Goal: Task Accomplishment & Management: Use online tool/utility

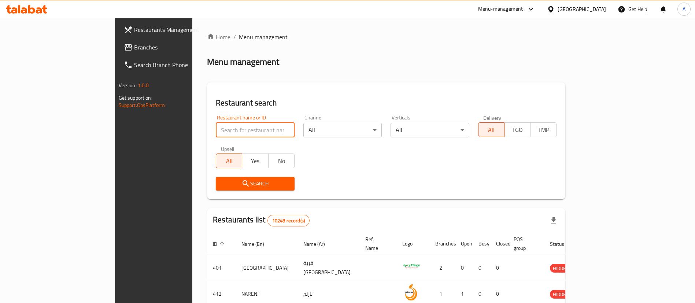
drag, startPoint x: 0, startPoint y: 0, endPoint x: 228, endPoint y: 131, distance: 262.6
click at [228, 131] on input "search" at bounding box center [255, 130] width 79 height 15
paste input "SLIDERS BY [PERSON_NAME]"
type input "SLIDERS BY [PERSON_NAME]"
click button "Search" at bounding box center [255, 184] width 79 height 14
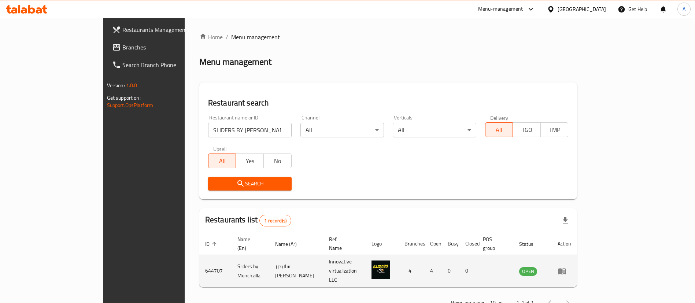
click at [232, 261] on td "Sliders by Munchzilla" at bounding box center [251, 271] width 38 height 32
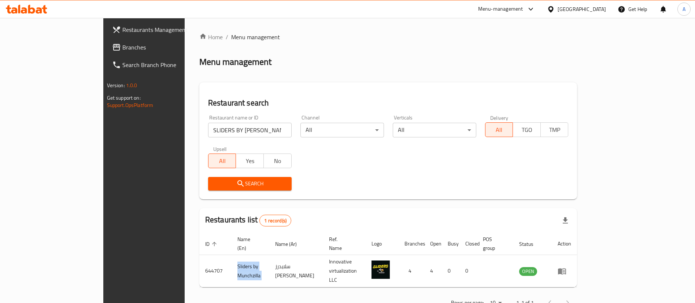
copy td "Sliders by Munchzilla"
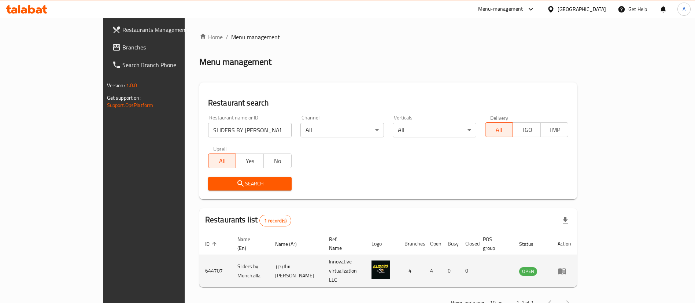
click at [199, 259] on td "644707" at bounding box center [215, 271] width 32 height 32
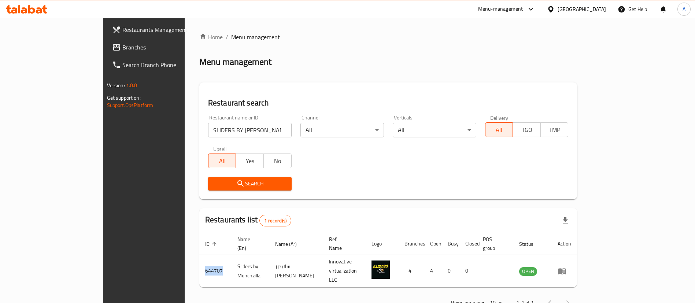
copy td "644707"
click at [221, 124] on input "SLIDERS BY [PERSON_NAME]" at bounding box center [250, 130] width 84 height 15
type input "mad buns"
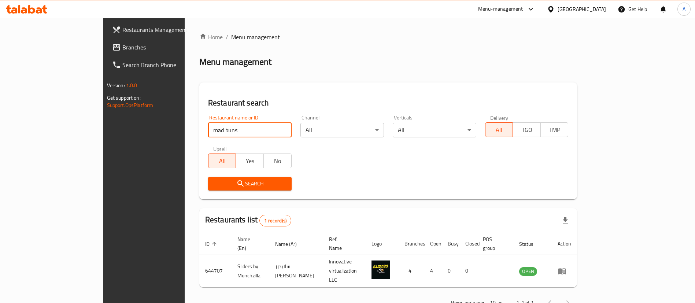
click button "Search" at bounding box center [250, 184] width 84 height 14
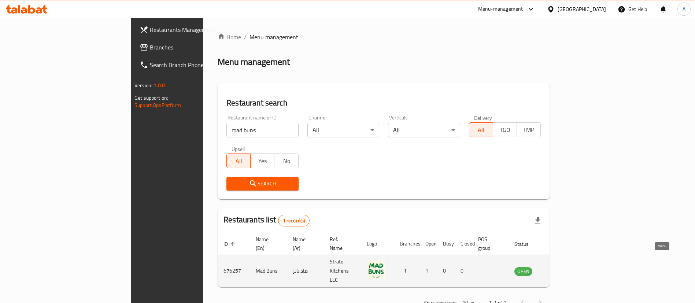
click at [562, 267] on icon "enhanced table" at bounding box center [557, 271] width 9 height 9
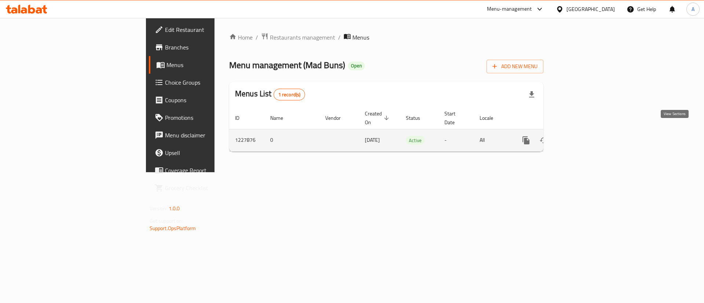
click at [583, 136] on icon "enhanced table" at bounding box center [578, 140] width 9 height 9
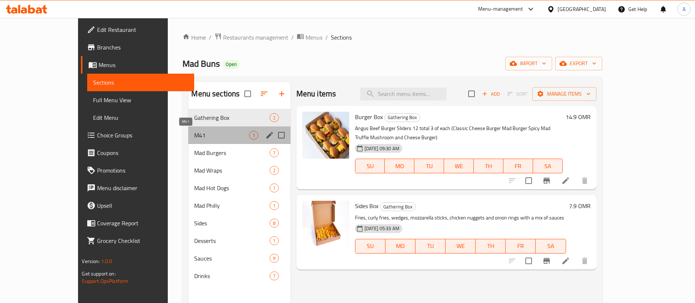
click at [194, 135] on span "M41" at bounding box center [221, 135] width 55 height 9
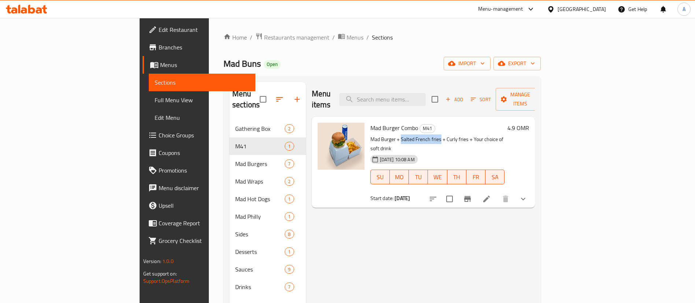
drag, startPoint x: 366, startPoint y: 127, endPoint x: 406, endPoint y: 127, distance: 39.9
click at [406, 135] on p "Mad Burger + Salted French fries + Curly fries + Your choice of soft drink" at bounding box center [437, 144] width 134 height 18
copy p "Salted French fries"
click at [159, 135] on span "Choice Groups" at bounding box center [204, 135] width 91 height 9
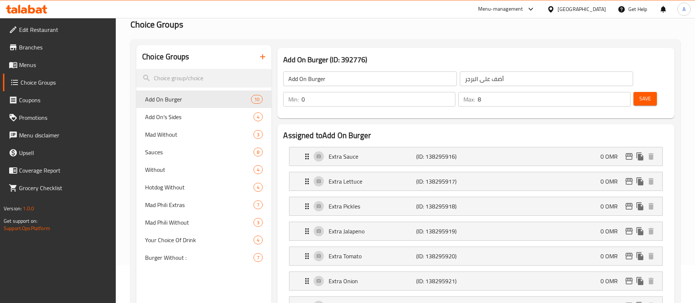
scroll to position [55, 0]
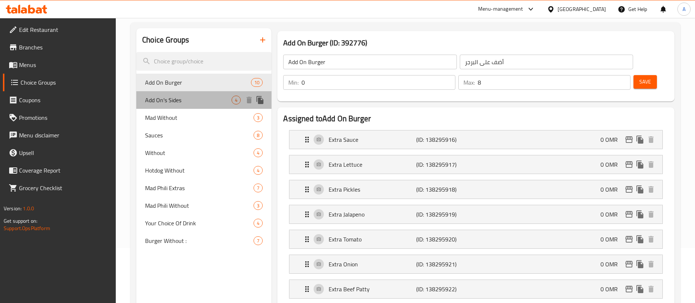
click at [181, 103] on span "Add On's Sides" at bounding box center [188, 100] width 86 height 9
type input "Add On's Sides"
type input "إضافة الجوانب"
type input "4"
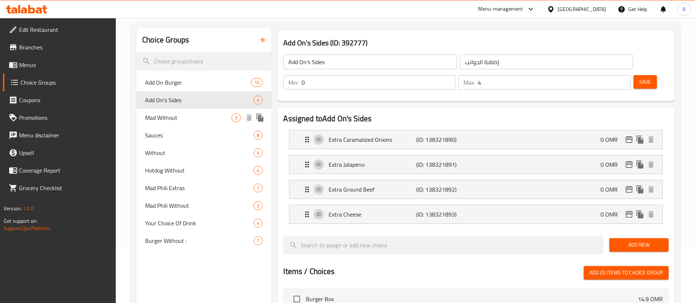
click at [189, 117] on span "Mad Without" at bounding box center [188, 117] width 86 height 9
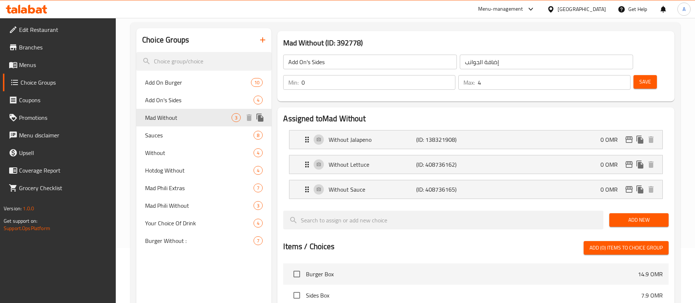
type input "Mad Without"
type input "جنون بدون"
type input "1"
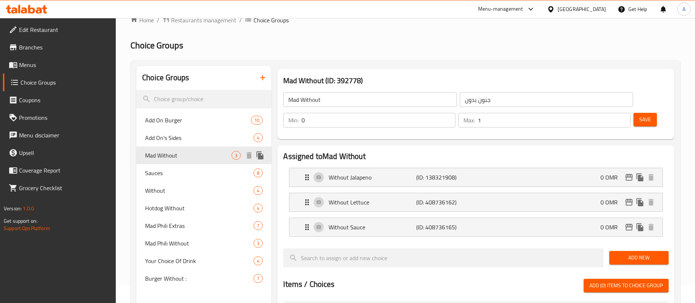
scroll to position [0, 0]
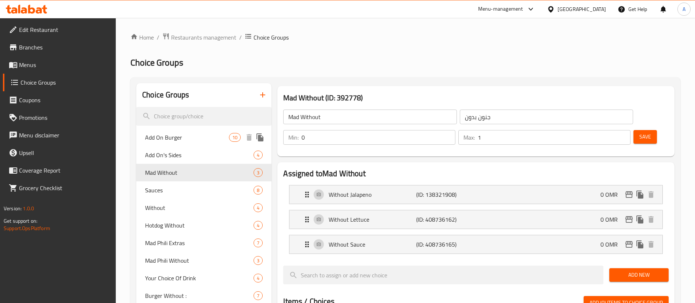
click at [177, 135] on span "Add On Burger" at bounding box center [187, 137] width 84 height 9
type input "Add On Burger"
type input "أضف على البرجر"
type input "8"
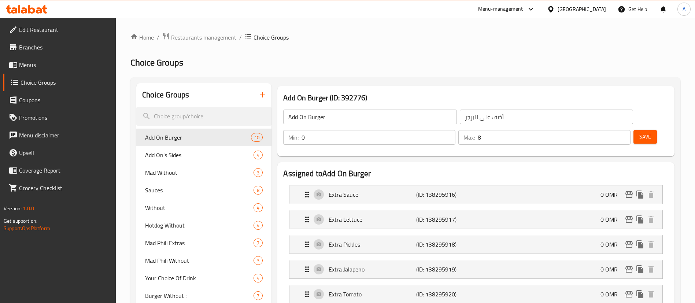
click at [260, 97] on icon "button" at bounding box center [262, 95] width 9 height 9
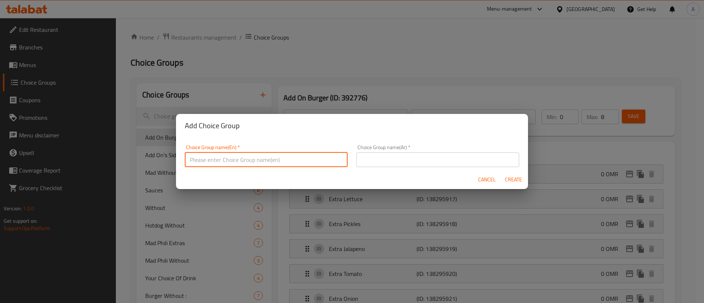
click at [244, 159] on input "text" at bounding box center [266, 159] width 163 height 15
click at [514, 179] on span "Create" at bounding box center [513, 179] width 18 height 9
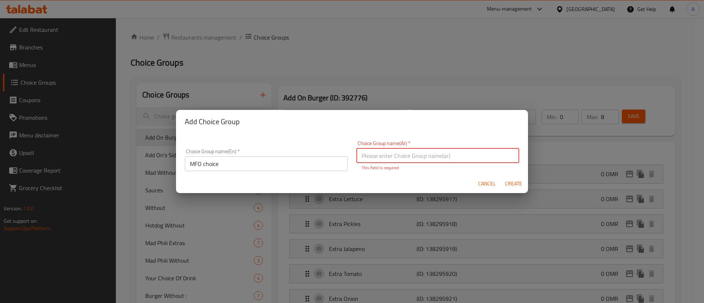
click at [206, 167] on input "MFO choice" at bounding box center [266, 163] width 163 height 15
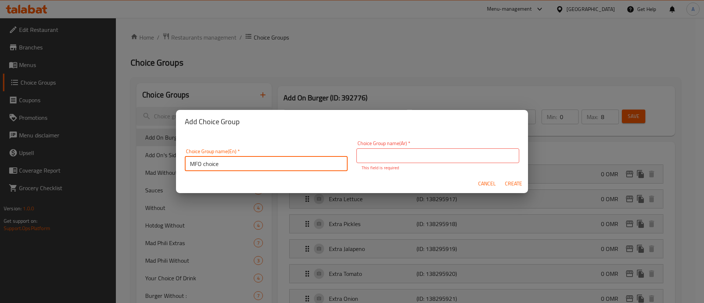
click at [206, 167] on input "MFO choice" at bounding box center [266, 163] width 163 height 15
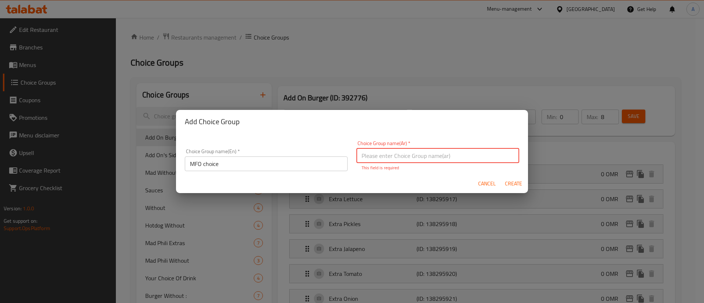
click at [377, 162] on input "text" at bounding box center [437, 155] width 163 height 15
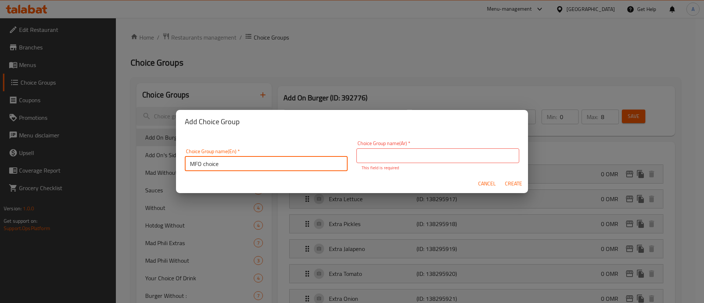
click at [267, 161] on input "MFO choice" at bounding box center [266, 163] width 163 height 15
type input "MFO choice fires"
click at [383, 156] on input "text" at bounding box center [437, 155] width 163 height 15
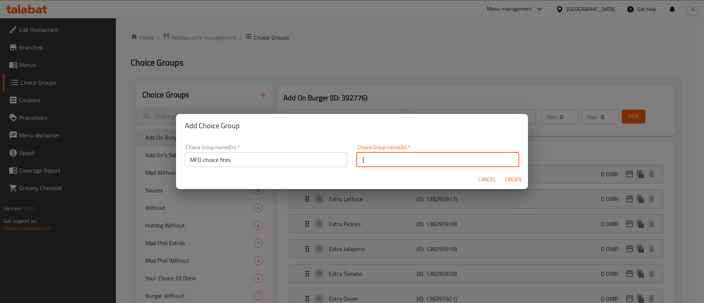
type input "’"
type input "M"
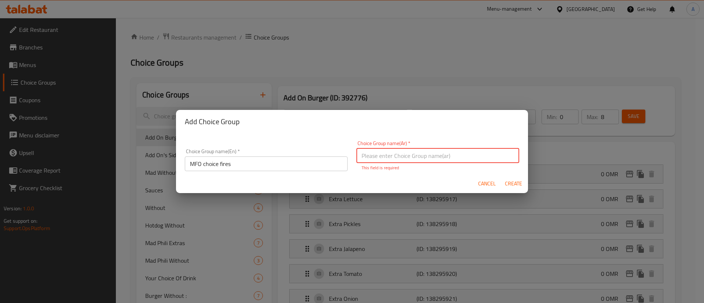
click at [383, 156] on input "text" at bounding box center [437, 155] width 163 height 15
click at [440, 154] on input "text" at bounding box center [437, 155] width 163 height 15
click at [258, 165] on input "MFO choice fires" at bounding box center [266, 163] width 163 height 15
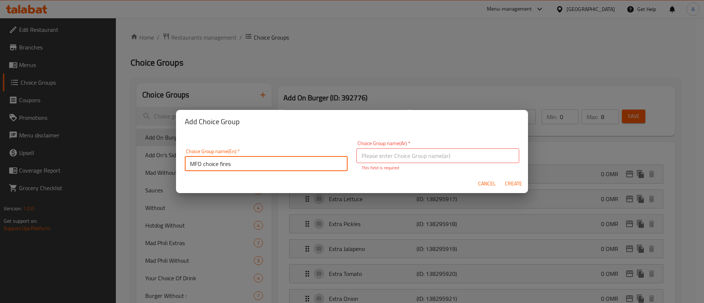
click at [258, 165] on input "MFO choice fires" at bounding box center [266, 163] width 163 height 15
type input "’"
type input "H"
click at [261, 166] on input "Choose side 1" at bounding box center [266, 163] width 163 height 15
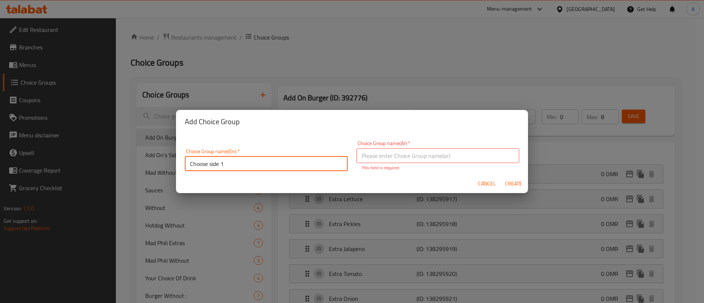
click at [261, 166] on input "Choose side 1" at bounding box center [266, 163] width 163 height 15
type input "Choose side 1"
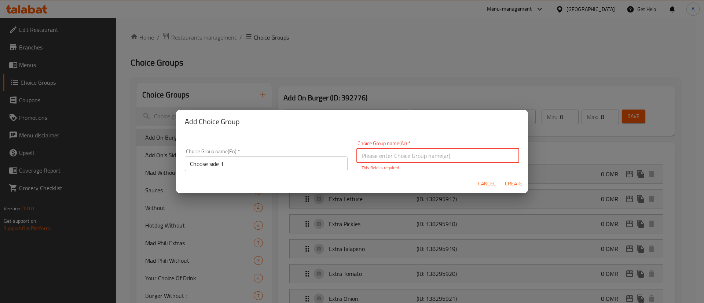
click at [402, 158] on input "text" at bounding box center [437, 155] width 163 height 15
paste input "اختر الجانب 1"
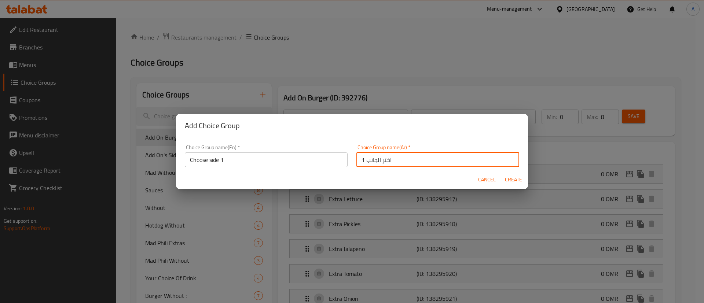
type input "اختر الجانب 1"
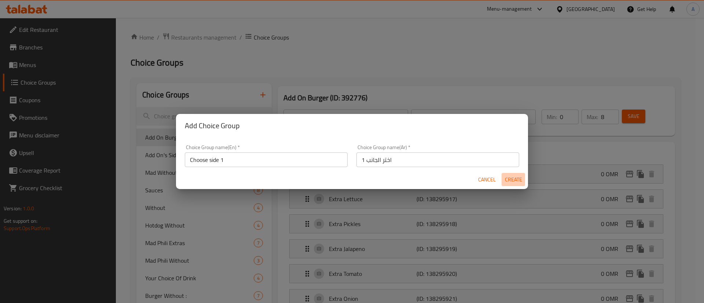
click at [516, 177] on span "Create" at bounding box center [513, 179] width 18 height 9
type input "Choose side 1"
type input "اختر الجانب 1"
type input "0"
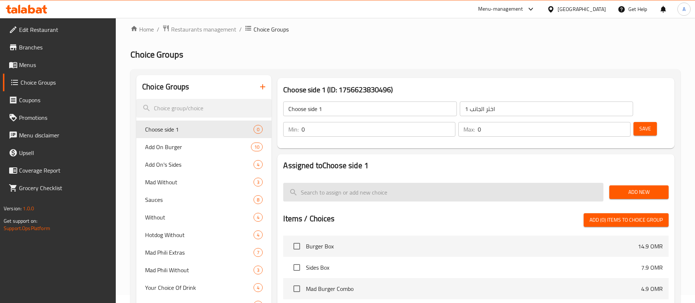
scroll to position [55, 0]
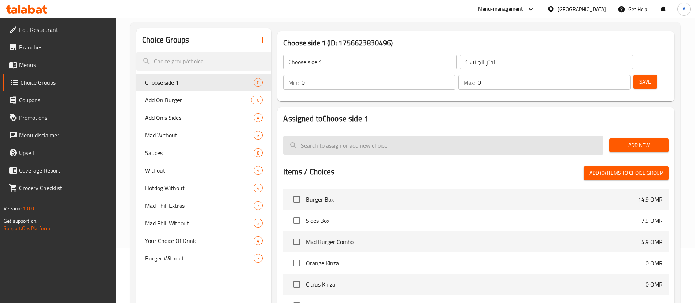
click at [470, 136] on input "search" at bounding box center [443, 145] width 320 height 19
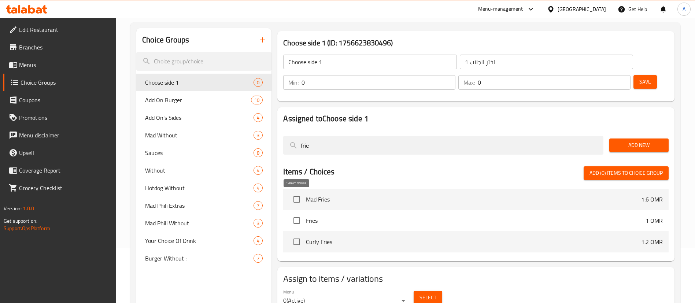
type input "frie"
click at [295, 213] on input "checkbox" at bounding box center [296, 220] width 15 height 15
checkbox input "true"
click at [633, 141] on span "Add New" at bounding box center [639, 145] width 48 height 9
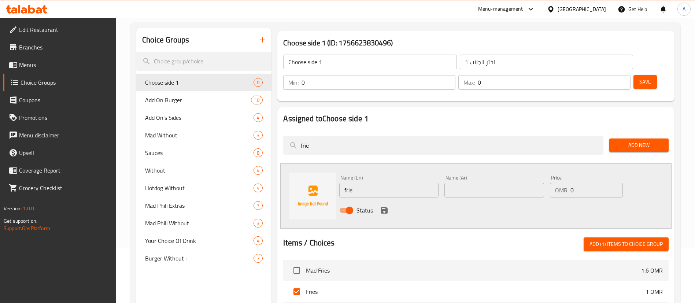
click at [455, 75] on input "0" at bounding box center [379, 82] width 154 height 15
type input "1"
click at [600, 75] on div "Max: 0 ​" at bounding box center [544, 82] width 172 height 15
click at [605, 75] on input "01" at bounding box center [554, 82] width 153 height 15
click at [606, 75] on input "01" at bounding box center [554, 82] width 153 height 15
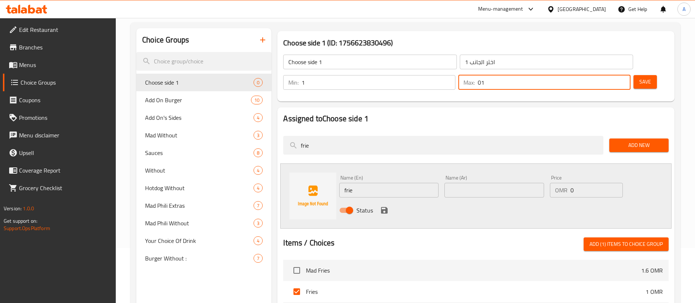
click at [606, 75] on input "01" at bounding box center [554, 82] width 153 height 15
type input "1"
click at [603, 104] on div "Assigned to Choose side 1 frie Add New Name (En) frie Name (En) Name (Ar) Name …" at bounding box center [475, 219] width 403 height 231
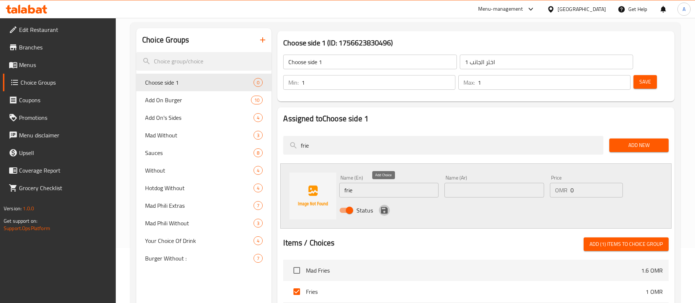
click at [386, 207] on icon "save" at bounding box center [384, 210] width 7 height 7
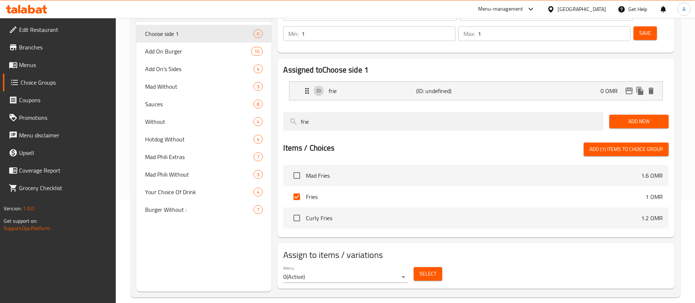
scroll to position [0, 0]
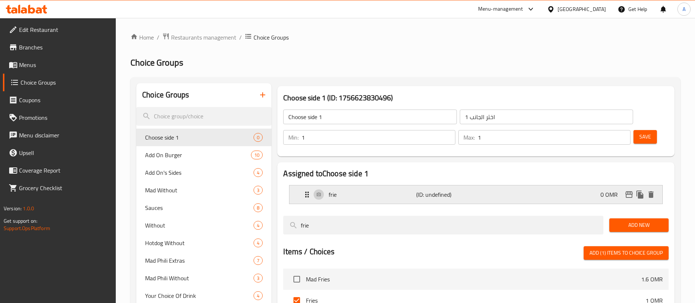
click at [475, 185] on div "frie (ID: undefined) 0 OMR" at bounding box center [478, 194] width 351 height 18
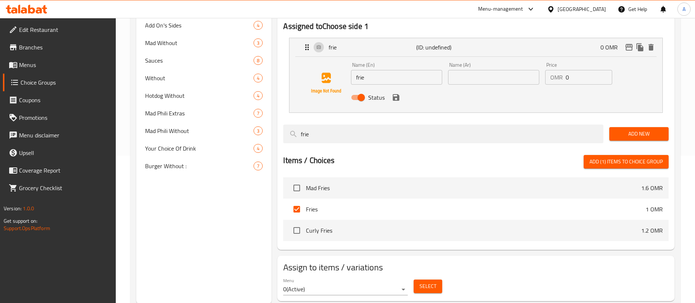
scroll to position [148, 0]
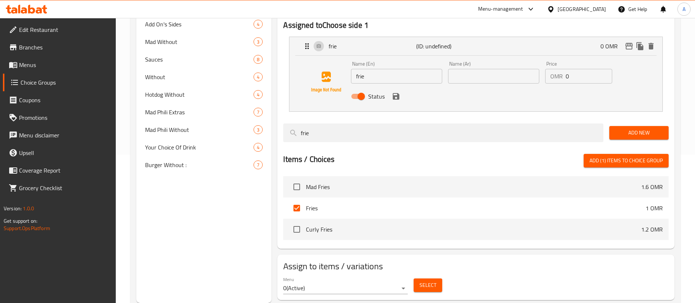
click at [311, 204] on span "Fries" at bounding box center [476, 208] width 340 height 9
copy span "Fries"
click at [359, 69] on input "frie" at bounding box center [396, 76] width 91 height 15
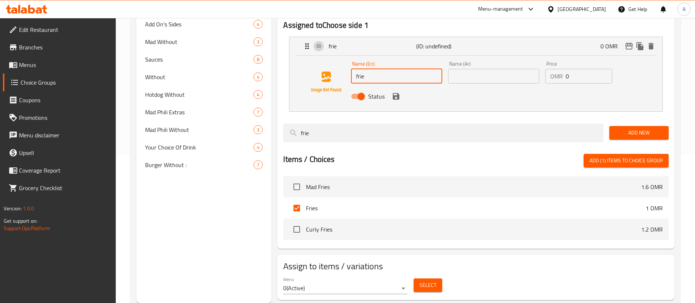
paste input "Fries"
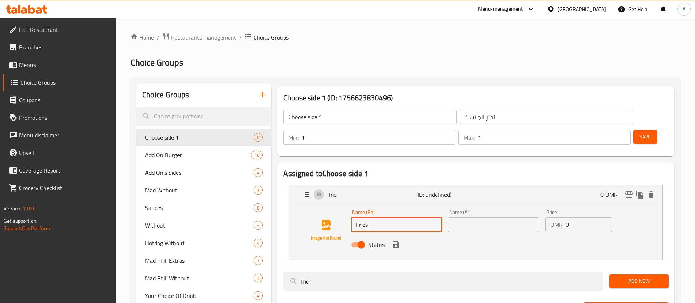
type input "Fries"
click at [42, 7] on icon at bounding box center [26, 9] width 41 height 9
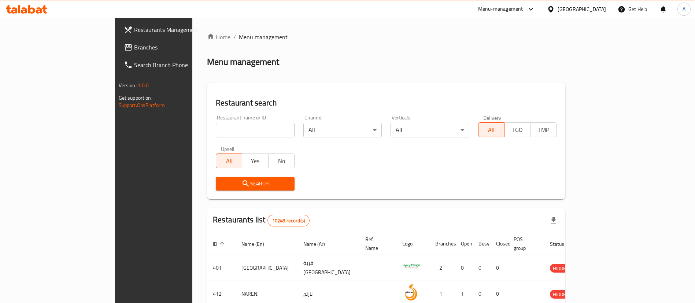
click at [223, 130] on input "search" at bounding box center [255, 130] width 79 height 15
type input "mad bun"
click button "Search" at bounding box center [255, 184] width 79 height 14
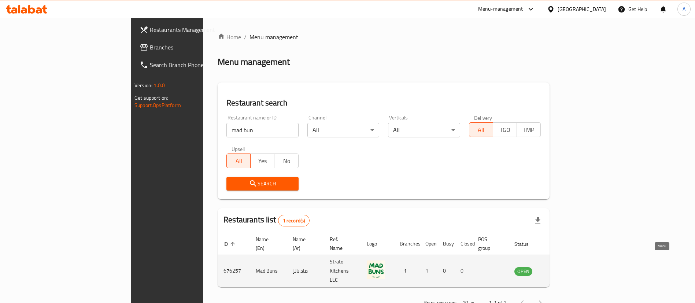
click at [566, 267] on link "enhanced table" at bounding box center [560, 271] width 14 height 9
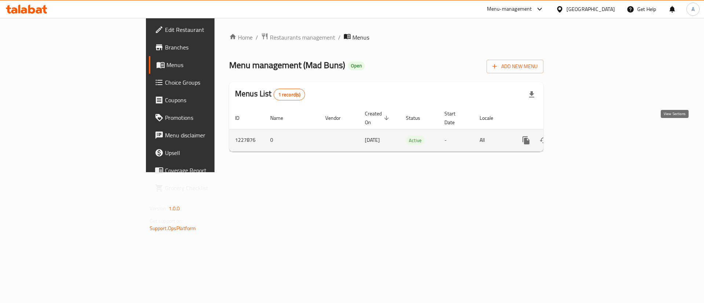
click at [587, 132] on link "enhanced table" at bounding box center [579, 141] width 18 height 18
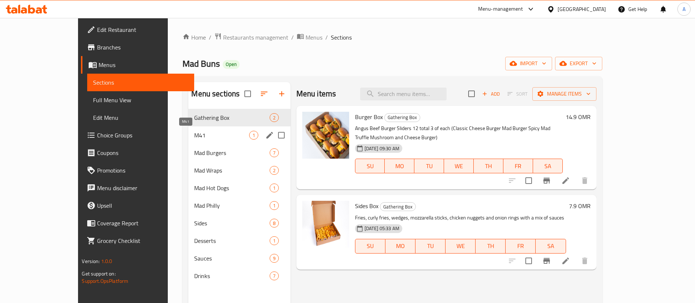
click at [194, 138] on span "M41" at bounding box center [221, 135] width 55 height 9
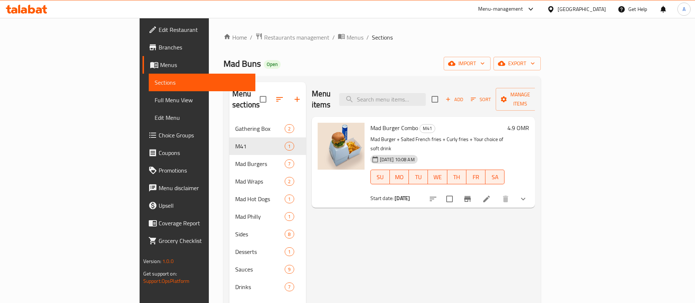
click at [370, 135] on p "Mad Burger + Salted French fries + Curly fries + Your choice of soft drink" at bounding box center [437, 144] width 134 height 18
drag, startPoint x: 366, startPoint y: 128, endPoint x: 406, endPoint y: 128, distance: 39.2
click at [406, 135] on p "Mad Burger + Salted French fries + Curly fries + Your choice of soft drink" at bounding box center [437, 144] width 134 height 18
copy p "Salted French fries"
click at [159, 132] on span "Choice Groups" at bounding box center [204, 135] width 91 height 9
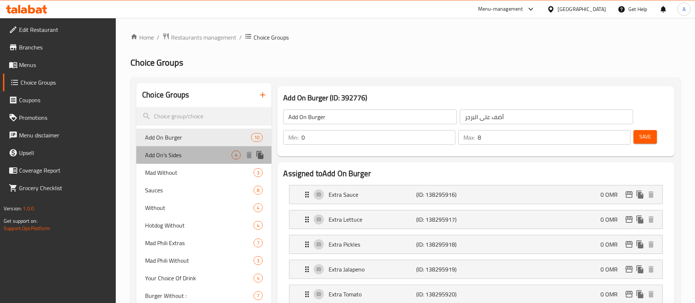
click at [182, 155] on span "Add On's Sides" at bounding box center [188, 155] width 86 height 9
type input "Add On's Sides"
type input "إضافة الجوانب"
type input "4"
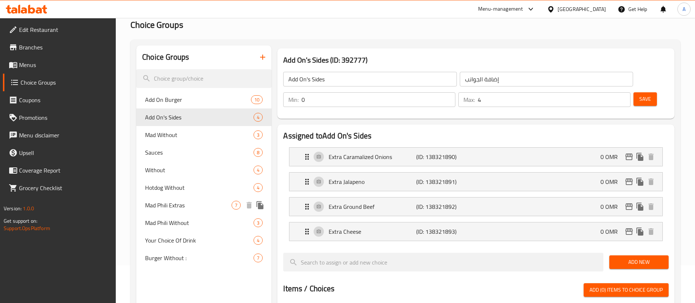
scroll to position [55, 0]
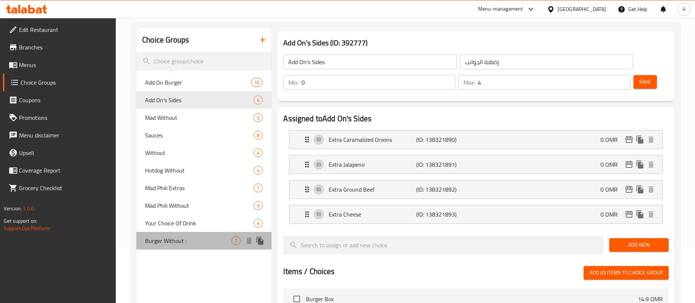
click at [178, 237] on span "Burger Without :" at bounding box center [188, 240] width 86 height 9
type input "Burger Without :"
type input "برجر بدون:"
type input "6"
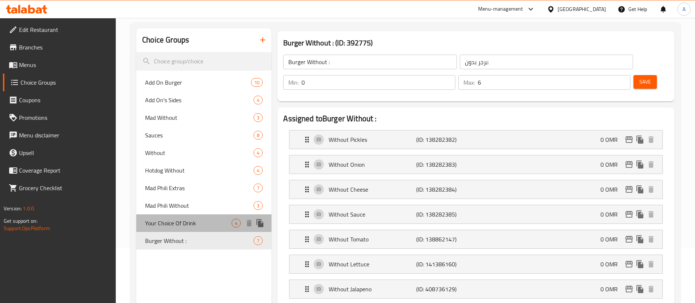
click at [177, 224] on span "Your Choice Of Drink" at bounding box center [188, 223] width 86 height 9
type input "Your Choice Of Drink"
type input "اختر المشروب"
type input "1"
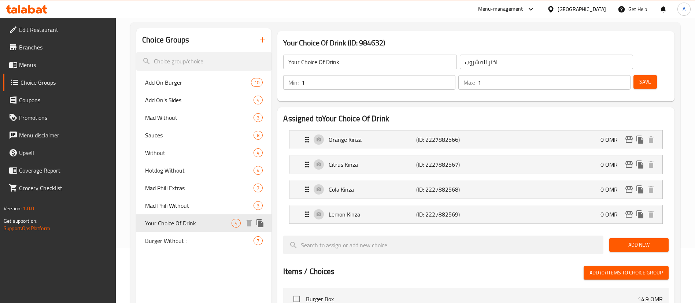
click at [177, 214] on div "Your Choice Of Drink 4" at bounding box center [203, 223] width 135 height 18
click at [177, 202] on span "Mad Phili Without" at bounding box center [188, 205] width 86 height 9
type input "Mad Phili Without"
type input "ماد فيلي بدون"
type input "0"
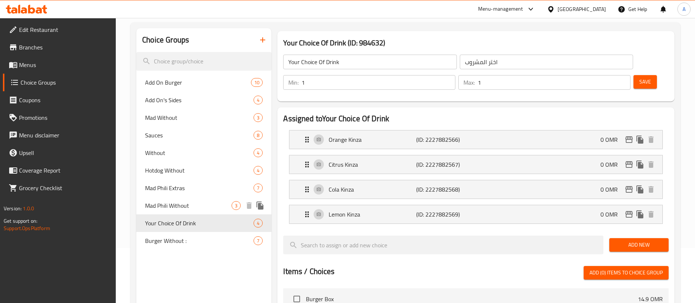
type input "3"
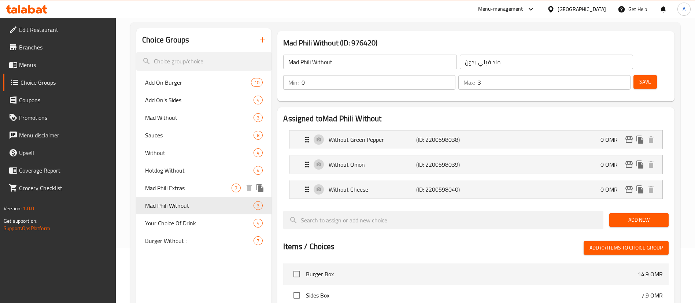
click at [180, 186] on span "Mad Phili Extras" at bounding box center [188, 188] width 86 height 9
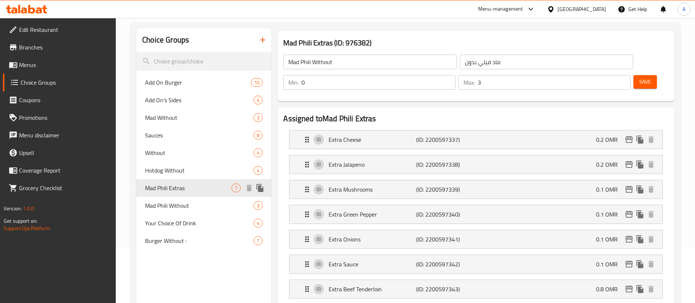
type input "Mad Phili Extras"
type input "ماد فيلي إضافات"
type input "7"
click at [180, 170] on span "Hotdog Without" at bounding box center [188, 170] width 86 height 9
type input "Hotdog Without"
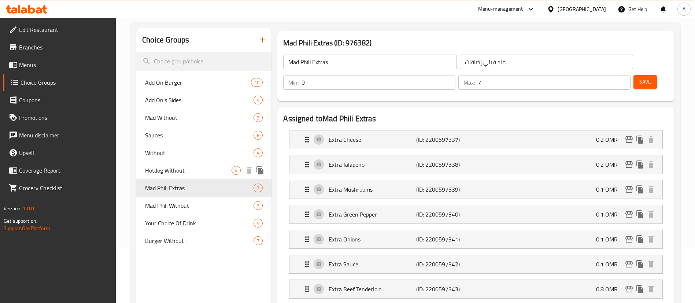
type input "هوت دوج بدون"
type input "4"
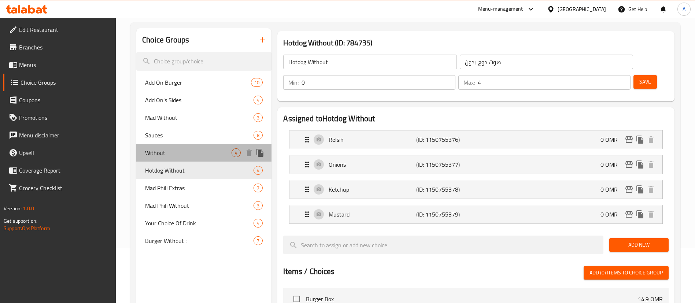
click at [180, 157] on div "Without 4" at bounding box center [203, 153] width 135 height 18
type input "Without"
type input "بدون"
type input "1"
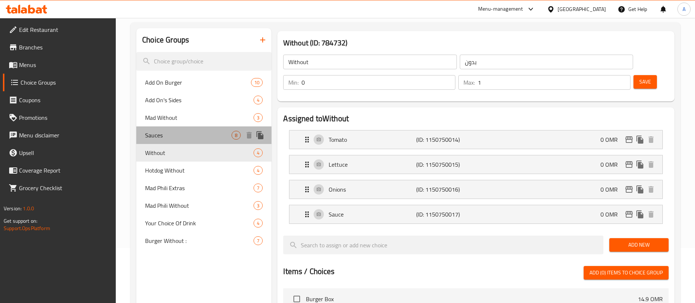
click at [180, 139] on span "Sauces" at bounding box center [188, 135] width 86 height 9
type input "Sauces"
type input "صلصات"
type input "1"
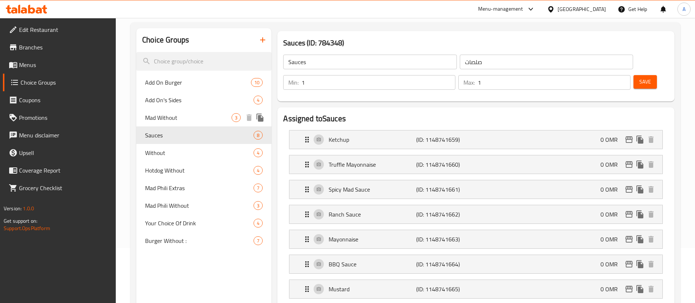
click at [179, 124] on div "Mad Without 3" at bounding box center [203, 118] width 135 height 18
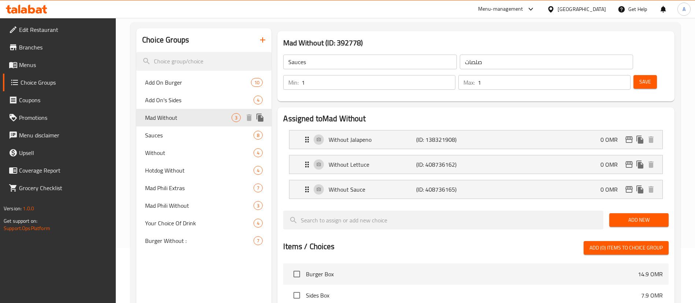
type input "Mad Without"
type input "جنون بدون"
type input "0"
click at [179, 110] on div "Mad Without 3" at bounding box center [203, 118] width 135 height 18
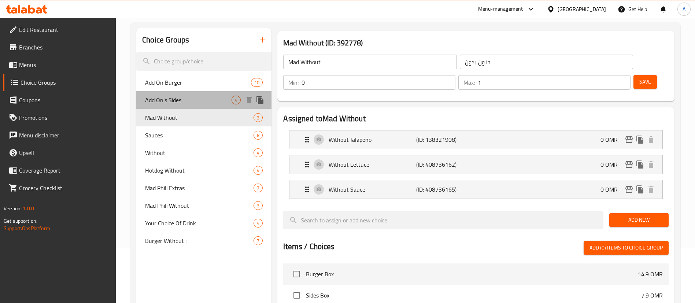
click at [180, 101] on span "Add On's Sides" at bounding box center [188, 100] width 86 height 9
type input "Add On's Sides"
type input "إضافة الجوانب"
type input "4"
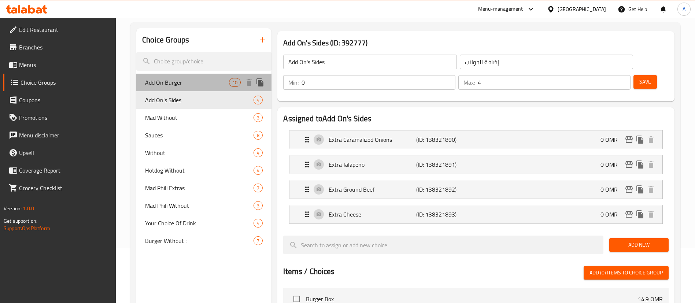
click at [185, 81] on span "Add On Burger" at bounding box center [187, 82] width 84 height 9
type input "Add On Burger"
type input "أضف على البرجر"
type input "8"
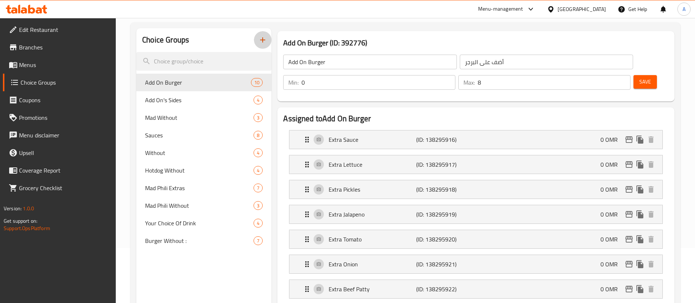
click at [261, 42] on icon "button" at bounding box center [262, 40] width 9 height 9
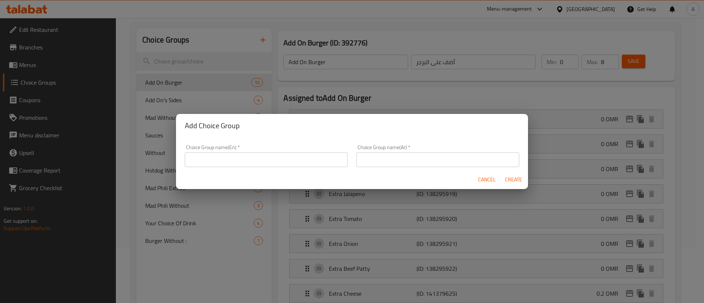
click at [248, 159] on input "text" at bounding box center [266, 159] width 163 height 15
type input "Y"
type input "Choose Side 1"
click at [411, 156] on input "text" at bounding box center [437, 159] width 163 height 15
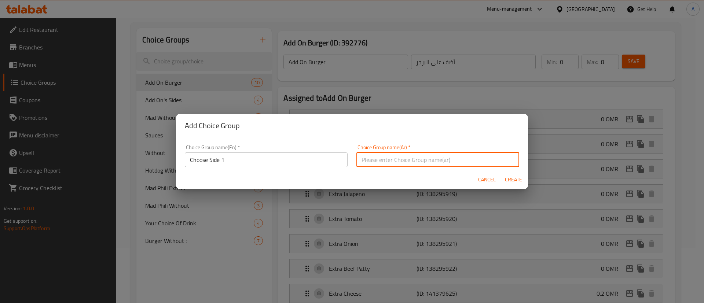
click at [227, 158] on input "Choose Side 1" at bounding box center [266, 159] width 163 height 15
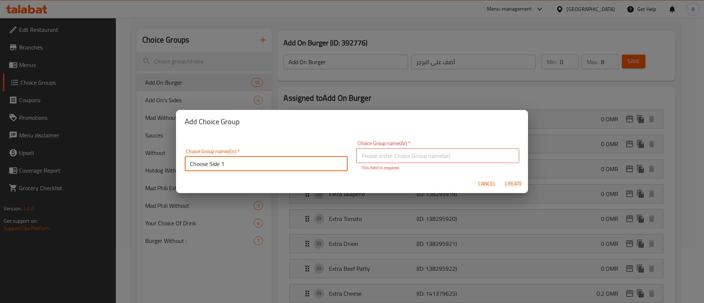
click at [227, 158] on input "Choose Side 1" at bounding box center [266, 163] width 163 height 15
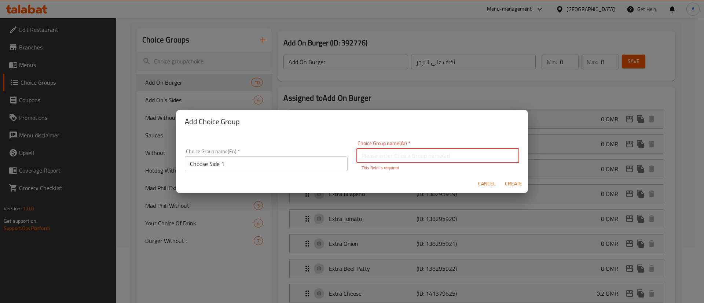
click at [435, 154] on input "text" at bounding box center [437, 155] width 163 height 15
paste input "اختر الجانب 1"
type input "اختر الجانب 1"
click at [424, 132] on div "Add Choice Group" at bounding box center [352, 121] width 352 height 23
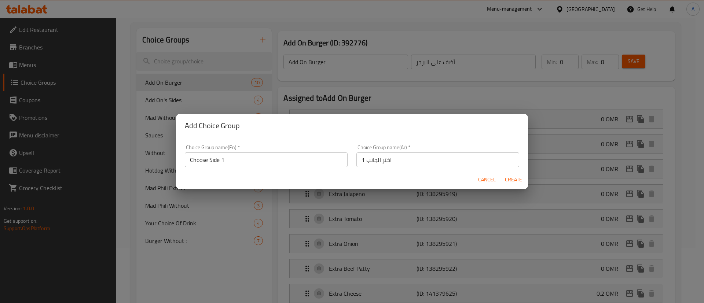
click at [199, 158] on input "Choose Side 1" at bounding box center [266, 159] width 163 height 15
click at [520, 181] on span "Create" at bounding box center [513, 179] width 18 height 9
type input "Choose Side 1"
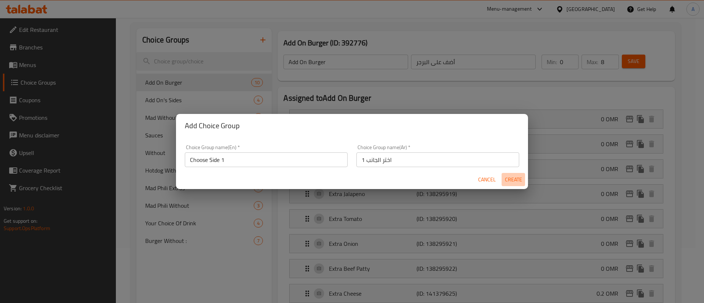
type input "اختر الجانب 1"
type input "0"
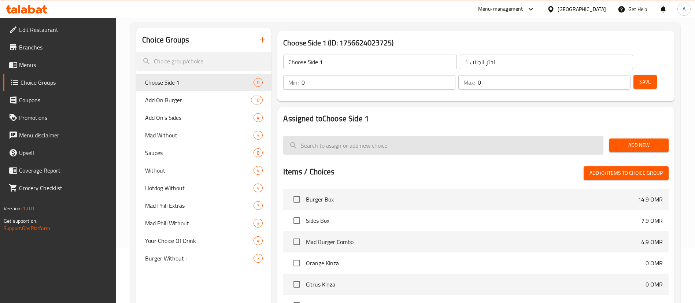
click at [428, 136] on input "search" at bounding box center [443, 145] width 320 height 19
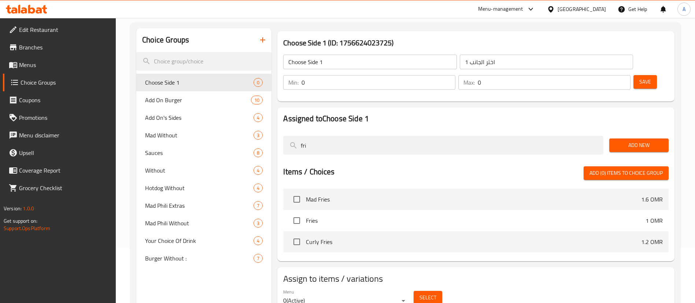
click at [310, 216] on span "Fries" at bounding box center [476, 220] width 340 height 9
copy span "Fries"
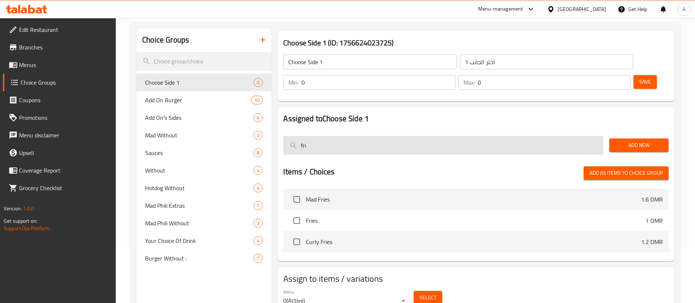
click at [307, 136] on input "fri" at bounding box center [443, 145] width 320 height 19
paste input "Fries"
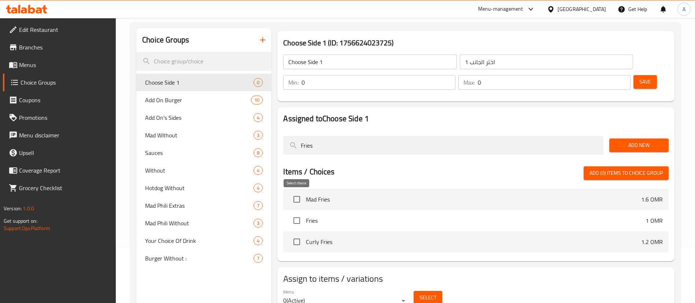
type input "Fries"
click at [293, 213] on input "checkbox" at bounding box center [296, 220] width 15 height 15
checkbox input "true"
click at [635, 141] on span "Add New" at bounding box center [639, 145] width 48 height 9
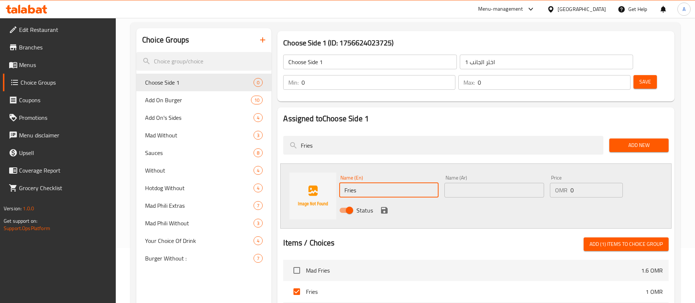
click at [373, 183] on input "Fries" at bounding box center [388, 190] width 99 height 15
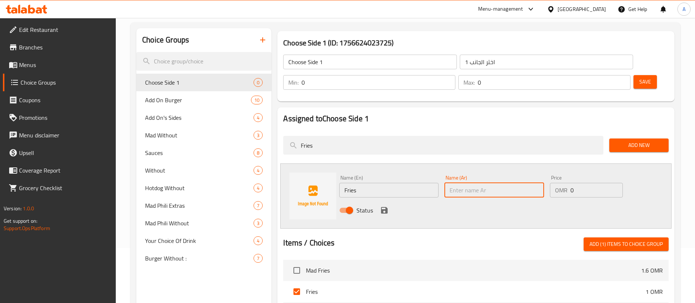
click at [487, 183] on input "text" at bounding box center [493, 190] width 99 height 15
paste input "بطاطا مقلية"
type input "بطاطا مقلية"
click at [384, 206] on icon "save" at bounding box center [384, 210] width 9 height 9
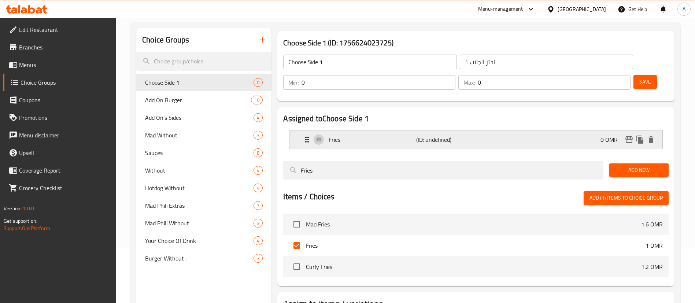
click at [446, 130] on div "Fries (ID: undefined) 0 OMR" at bounding box center [478, 139] width 351 height 18
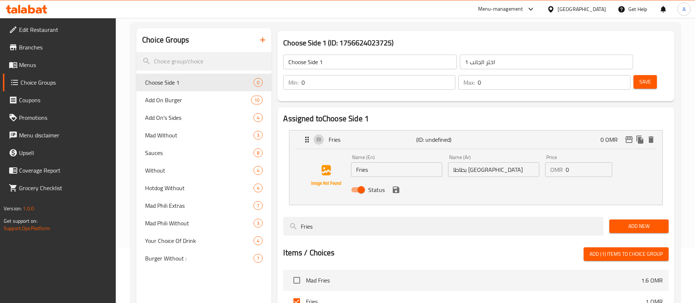
click at [639, 77] on span "Save" at bounding box center [645, 81] width 12 height 9
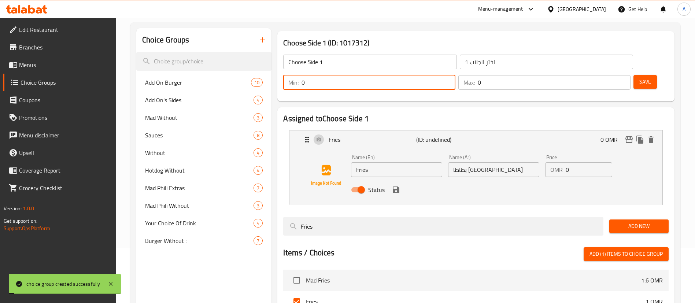
click at [455, 75] on input "0" at bounding box center [379, 82] width 154 height 15
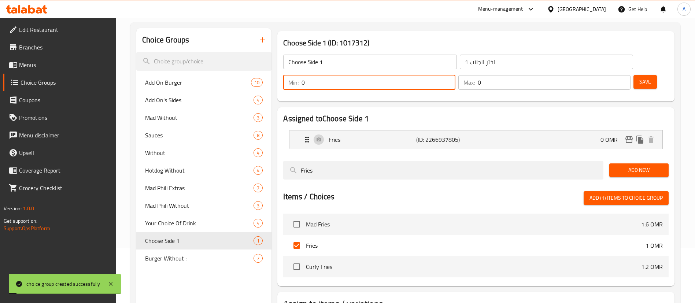
click at [455, 75] on input "0" at bounding box center [379, 82] width 154 height 15
type input "1"
click at [603, 75] on input "0" at bounding box center [554, 82] width 153 height 15
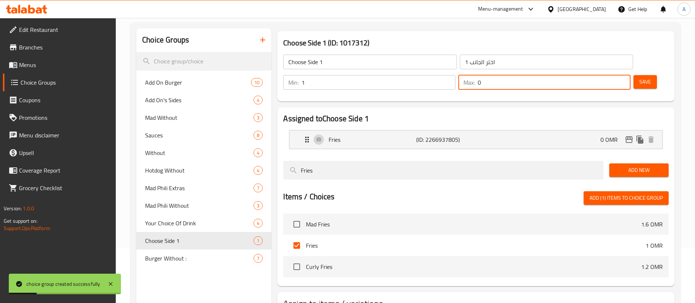
click at [603, 75] on input "0" at bounding box center [554, 82] width 153 height 15
click at [603, 75] on input "01" at bounding box center [554, 82] width 153 height 15
type input "1"
click at [639, 77] on span "Save" at bounding box center [645, 81] width 12 height 9
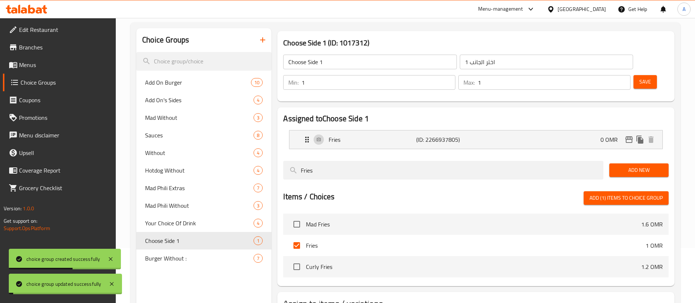
click at [520, 130] on div "Fries (ID: 2266937805) 0 OMR" at bounding box center [478, 139] width 351 height 18
click at [417, 135] on p "(ID: 2266937805)" at bounding box center [445, 139] width 58 height 9
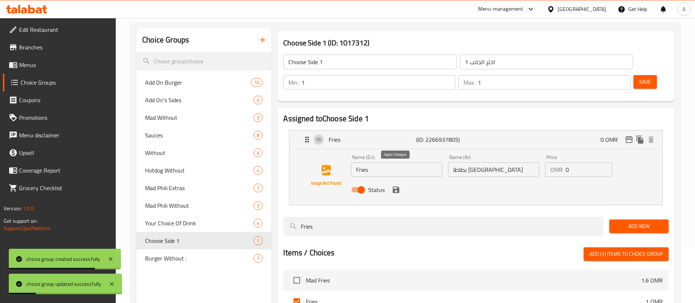
click at [397, 187] on icon "save" at bounding box center [396, 190] width 7 height 7
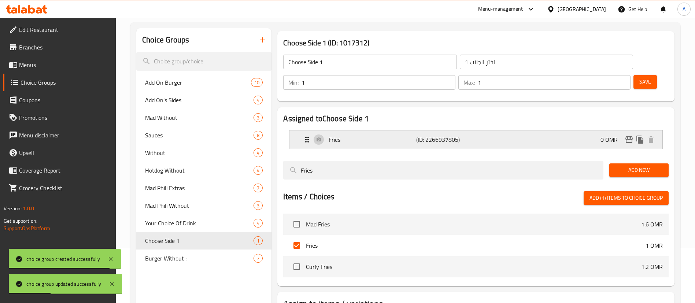
click at [399, 135] on p "Fries" at bounding box center [372, 139] width 87 height 9
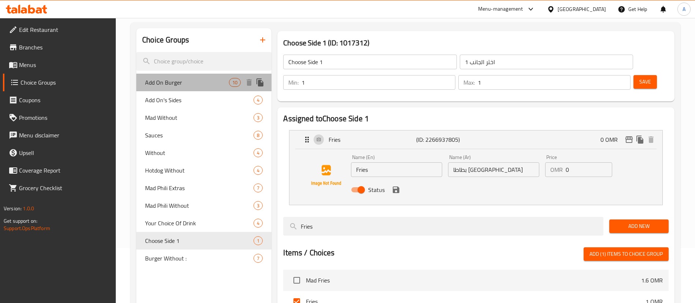
click at [177, 85] on span "Add On Burger" at bounding box center [187, 82] width 84 height 9
type input "Add On Burger"
type input "أضف على البرجر"
type input "0"
type input "8"
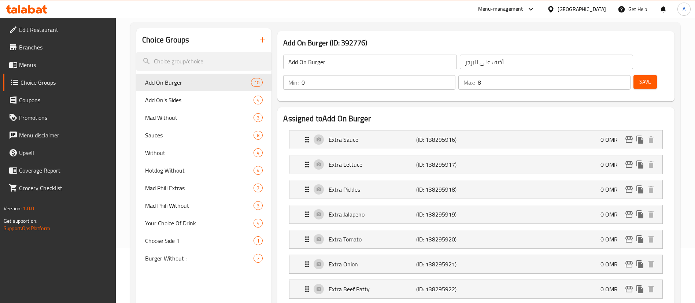
drag, startPoint x: 266, startPoint y: 38, endPoint x: 288, endPoint y: 39, distance: 22.0
click at [298, 40] on div "Choice Groups Add On Burger 10 Add On's Sides 4 Mad Without 3 Sauces 8 Without …" at bounding box center [406, 296] width 541 height 536
drag, startPoint x: 181, startPoint y: 241, endPoint x: 192, endPoint y: 232, distance: 14.3
click at [181, 241] on span "Choose Side 1" at bounding box center [188, 240] width 86 height 9
type input "Choose Side 1"
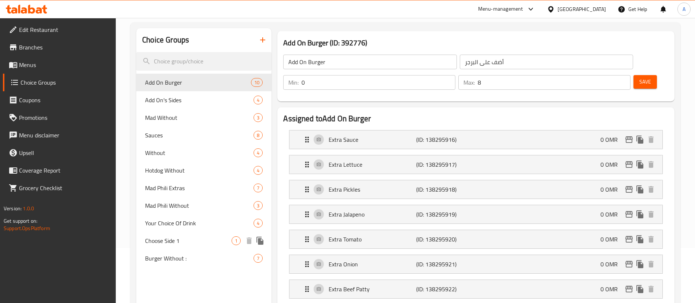
type input "اختر الجانب 1"
type input "1"
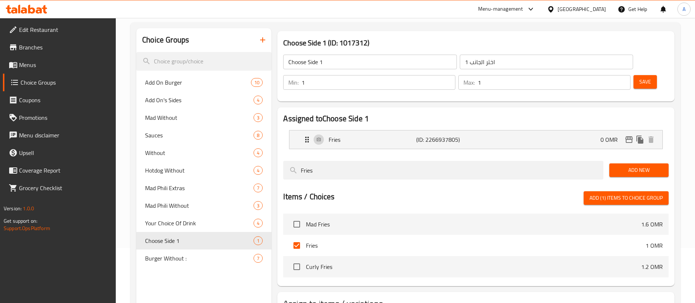
click at [316, 262] on span "Curly Fries" at bounding box center [473, 266] width 335 height 9
copy span "Curly Fries"
click at [265, 40] on icon "button" at bounding box center [262, 39] width 5 height 5
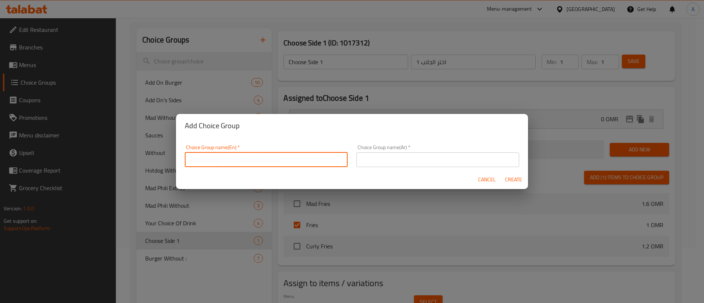
click at [226, 155] on input "text" at bounding box center [266, 159] width 163 height 15
drag, startPoint x: 228, startPoint y: 158, endPoint x: 221, endPoint y: 158, distance: 7.4
click at [221, 158] on input "Choose Side 1" at bounding box center [266, 159] width 163 height 15
type input "Choose Side 2"
click at [415, 156] on input "text" at bounding box center [437, 159] width 163 height 15
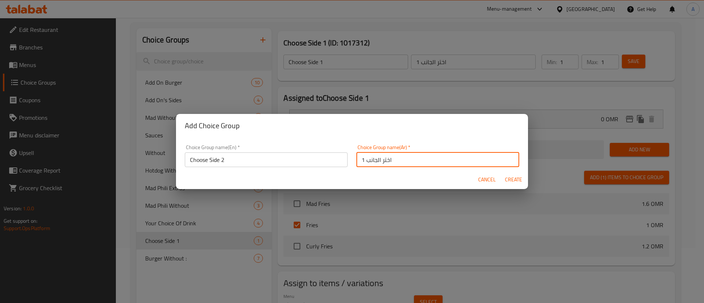
click at [359, 158] on input "اختر الجانب 1" at bounding box center [437, 159] width 163 height 15
type input "اختر الجانب 2"
drag, startPoint x: 427, startPoint y: 141, endPoint x: 438, endPoint y: 156, distance: 19.1
click at [428, 142] on div "Choice Group name(Ar)   * اختر الجانب 2 Choice Group name(Ar) *" at bounding box center [437, 155] width 171 height 31
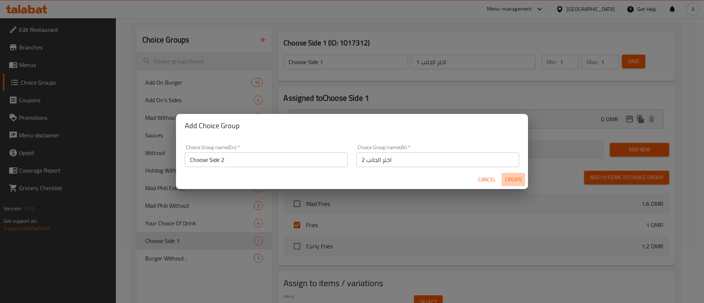
click at [517, 180] on span "Create" at bounding box center [513, 179] width 18 height 9
type input "Choose Side 2"
type input "اختر الجانب 2"
type input "0"
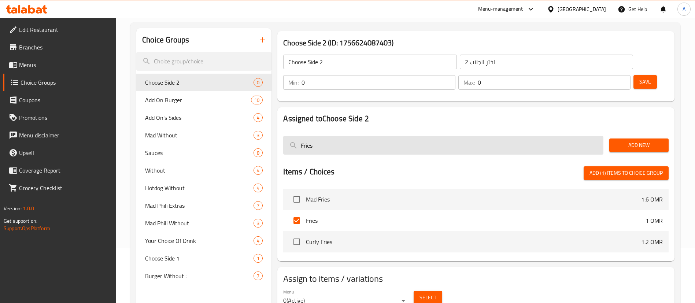
click at [339, 136] on input "Fries" at bounding box center [443, 145] width 320 height 19
paste input "Curly"
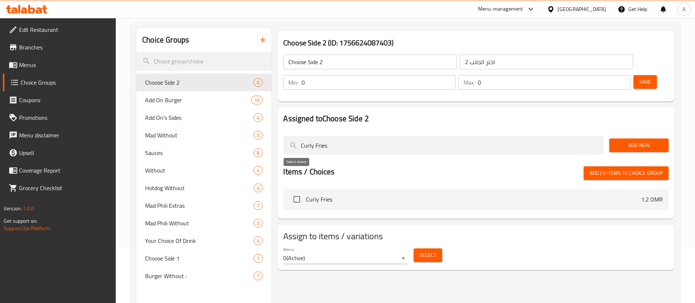
type input "Curly Fries"
click at [298, 192] on input "checkbox" at bounding box center [296, 199] width 15 height 15
checkbox input "true"
click at [634, 141] on span "Add New" at bounding box center [639, 145] width 48 height 9
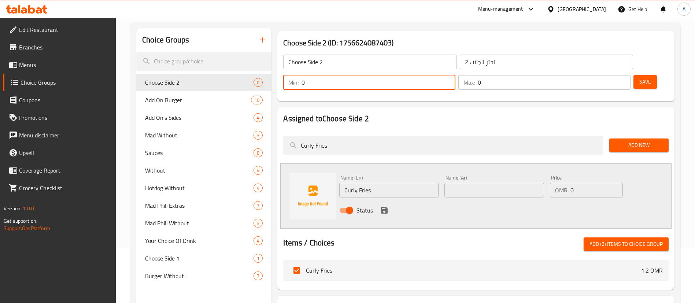
click at [455, 75] on input "0" at bounding box center [379, 82] width 154 height 15
type input "1"
drag, startPoint x: 601, startPoint y: 60, endPoint x: 607, endPoint y: 61, distance: 6.6
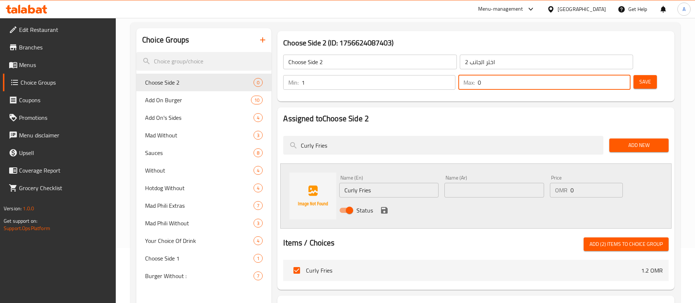
click at [607, 75] on div "Max: 0 ​" at bounding box center [544, 82] width 172 height 15
type input "1"
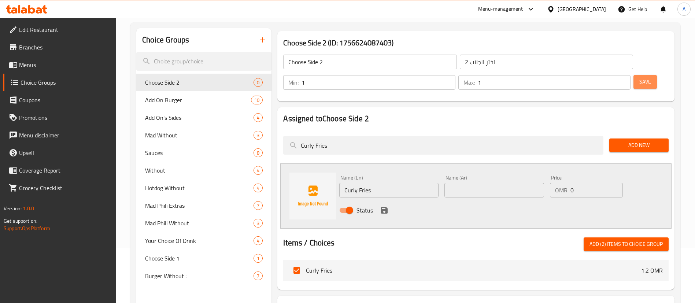
click at [639, 77] on span "Save" at bounding box center [645, 81] width 12 height 9
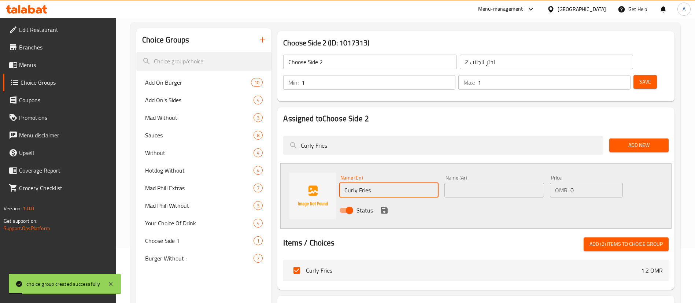
click at [368, 183] on input "Curly Fries" at bounding box center [388, 190] width 99 height 15
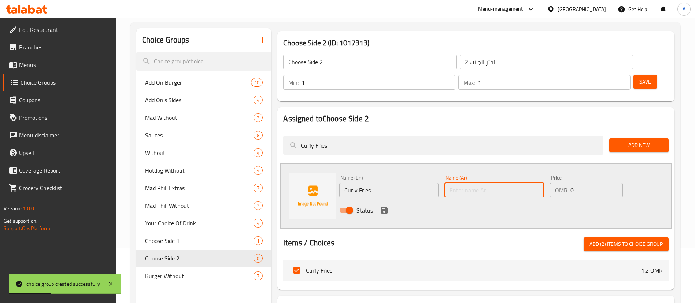
click at [491, 183] on input "text" at bounding box center [493, 190] width 99 height 15
paste input "بطاطا كيرلي"
type input "بطاطا كيرلي"
drag, startPoint x: 382, startPoint y: 191, endPoint x: 407, endPoint y: 181, distance: 26.9
click at [382, 207] on icon "save" at bounding box center [384, 210] width 7 height 7
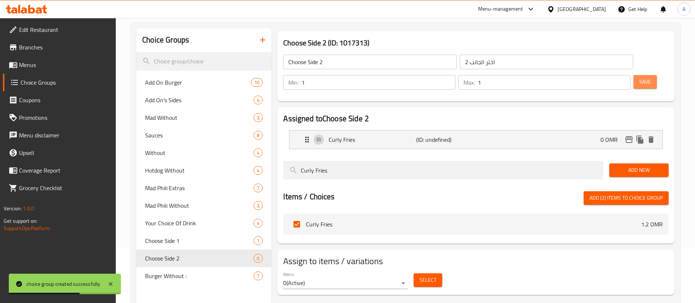
click at [634, 75] on button "Save" at bounding box center [645, 82] width 23 height 14
click at [258, 40] on button "button" at bounding box center [263, 40] width 18 height 18
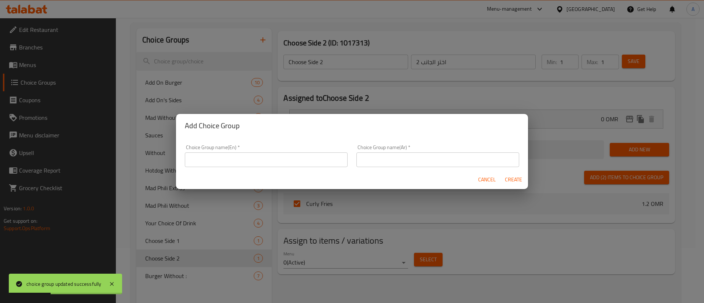
click at [216, 163] on input "text" at bounding box center [266, 159] width 163 height 15
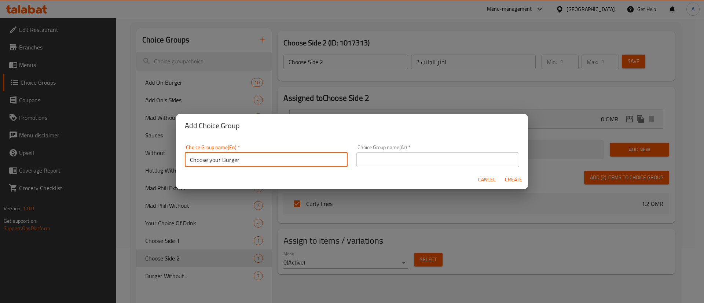
click at [228, 159] on input "Choose your Burger" at bounding box center [266, 159] width 163 height 15
type input "Choose your Burger"
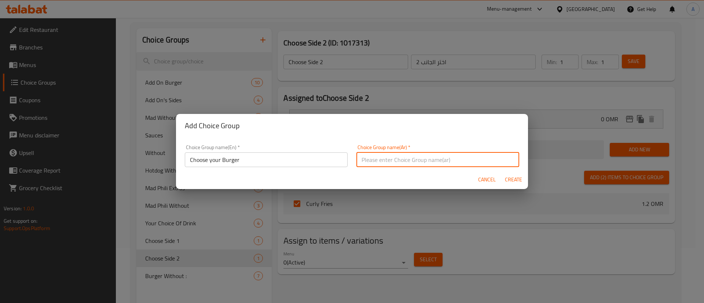
click at [392, 160] on input "text" at bounding box center [437, 159] width 163 height 15
paste input "اختر البرجر الخاص بك"
type input "اختر البرجر الخاص بك"
click at [425, 127] on h2 "Add Choice Group" at bounding box center [352, 126] width 334 height 12
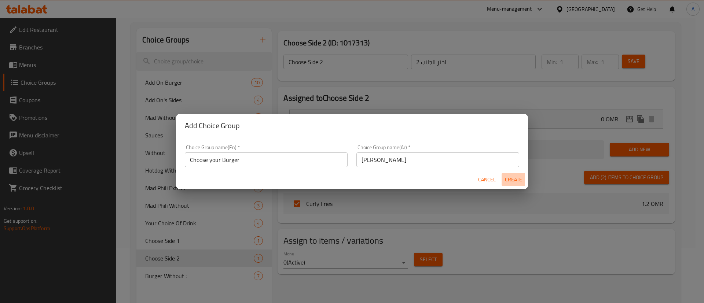
click at [515, 180] on span "Create" at bounding box center [513, 179] width 18 height 9
type input "Choose your Burger"
type input "اختر البرجر الخاص بك"
type input "0"
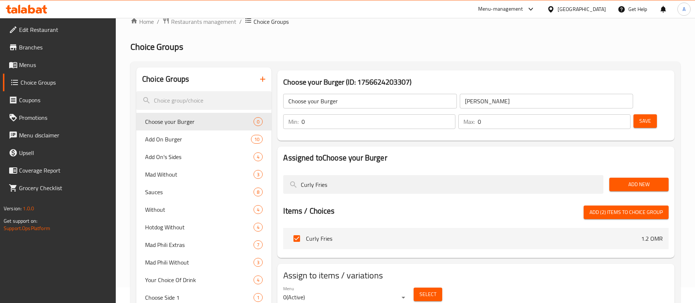
scroll to position [0, 0]
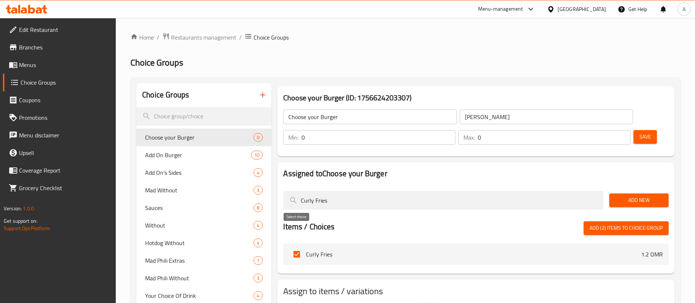
click at [297, 247] on input "checkbox" at bounding box center [296, 254] width 15 height 15
checkbox input "false"
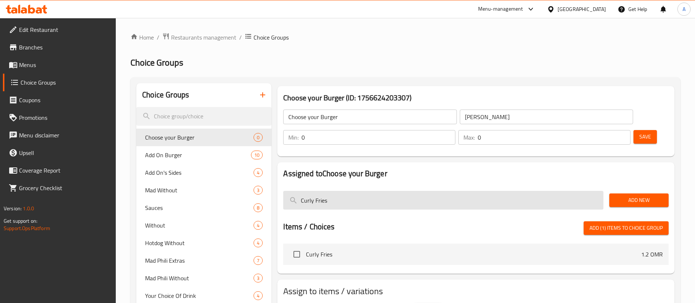
click at [335, 191] on input "Curly Fries" at bounding box center [443, 200] width 320 height 19
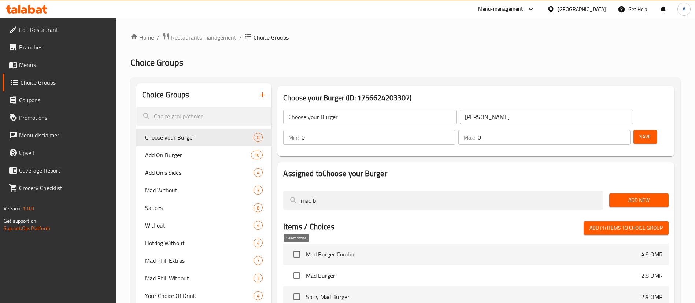
type input "mad b"
click at [298, 268] on input "checkbox" at bounding box center [296, 275] width 15 height 15
checkbox input "true"
click at [654, 196] on span "Add New" at bounding box center [639, 200] width 48 height 9
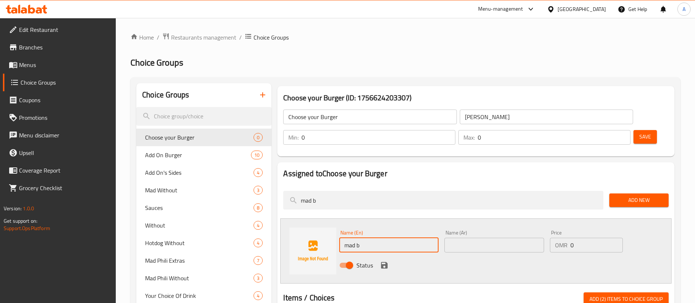
click at [374, 238] on input "mad b" at bounding box center [388, 245] width 99 height 15
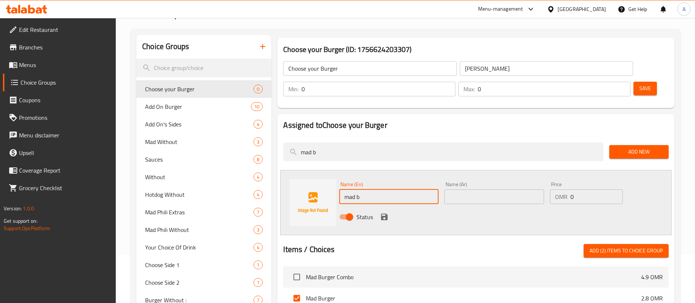
scroll to position [110, 0]
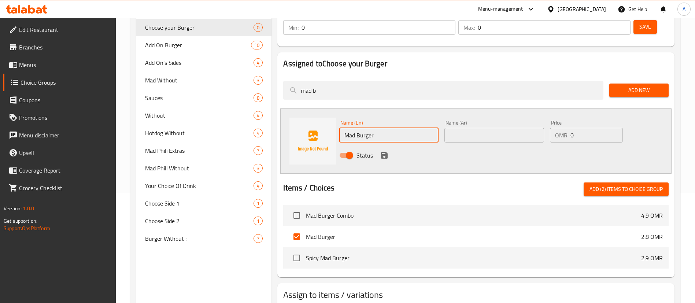
click at [364, 128] on input "Mad Burger" at bounding box center [388, 135] width 99 height 15
type input "Mad Burger"
click at [515, 128] on input "text" at bounding box center [493, 135] width 99 height 15
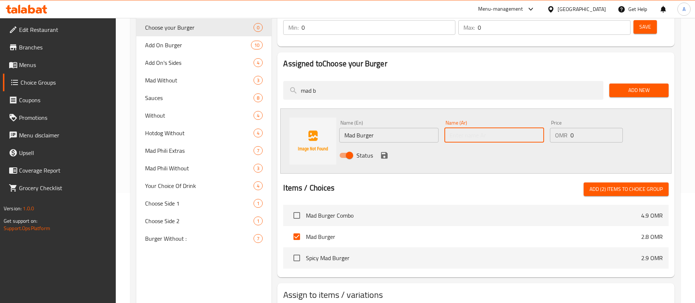
paste input "ماد برجر"
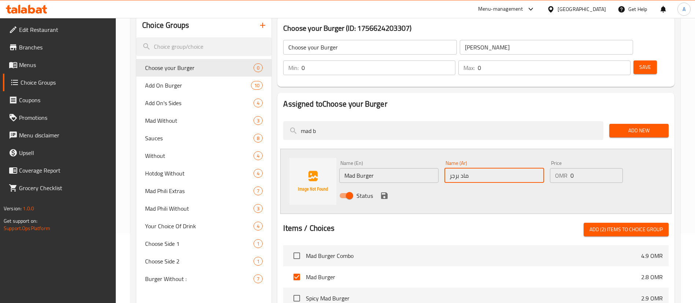
scroll to position [55, 0]
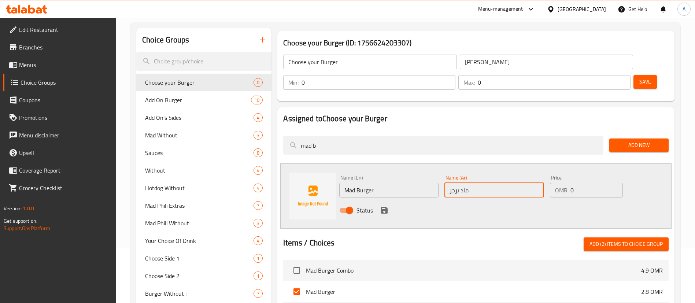
type input "ماد برجر"
click at [383, 207] on icon "save" at bounding box center [384, 210] width 7 height 7
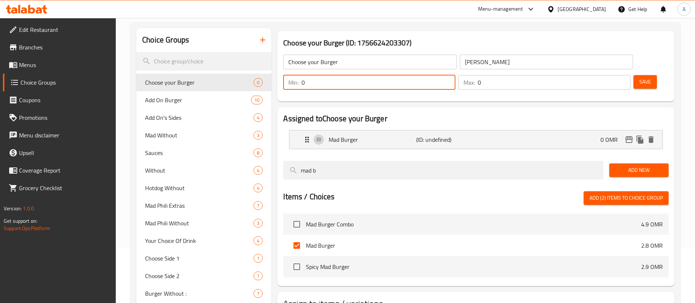
click at [455, 75] on input "0" at bounding box center [379, 82] width 154 height 15
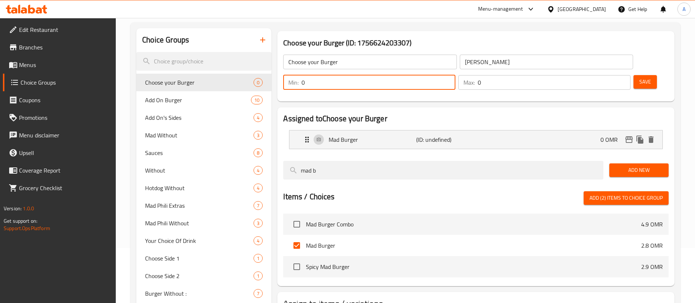
click at [455, 75] on input "0" at bounding box center [379, 82] width 154 height 15
type input "1"
click at [601, 75] on input "0" at bounding box center [554, 82] width 153 height 15
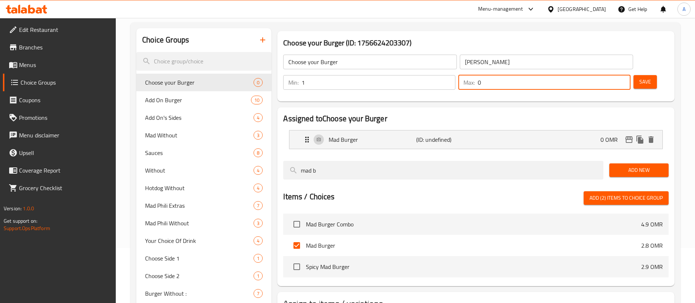
click at [601, 75] on input "0" at bounding box center [554, 82] width 153 height 15
type input "1"
click at [639, 77] on span "Save" at bounding box center [645, 81] width 12 height 9
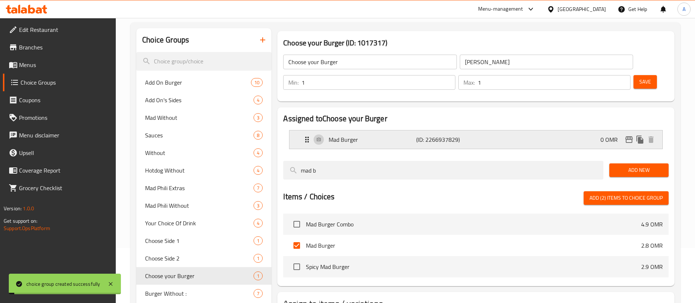
click at [461, 130] on div "Mad Burger (ID: 2266937829) 0 OMR" at bounding box center [478, 139] width 351 height 18
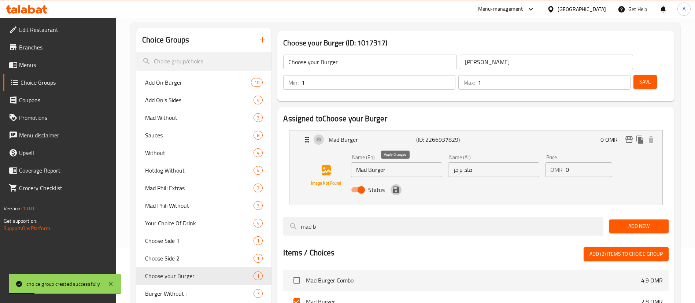
click at [396, 187] on icon "save" at bounding box center [396, 190] width 7 height 7
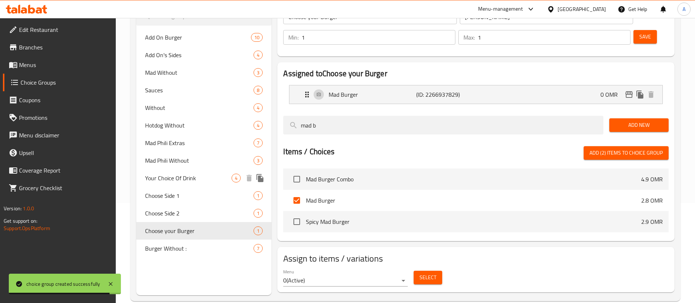
scroll to position [0, 0]
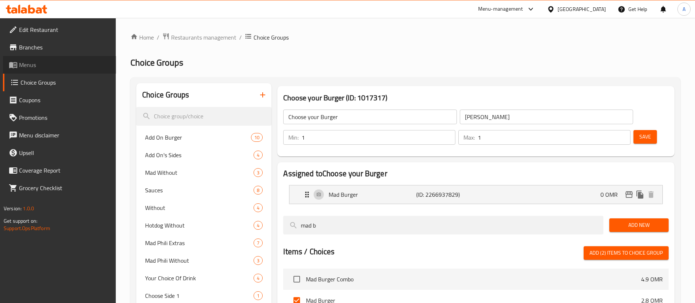
click at [57, 66] on span "Menus" at bounding box center [64, 64] width 91 height 9
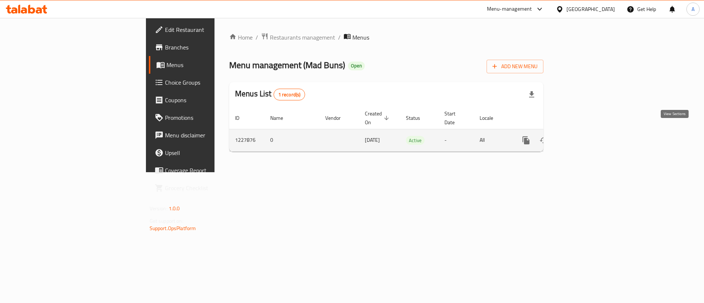
click at [587, 132] on link "enhanced table" at bounding box center [579, 141] width 18 height 18
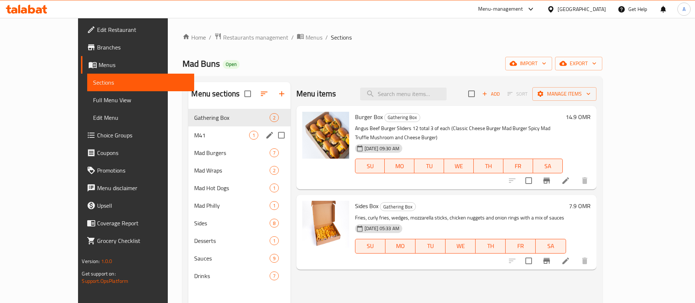
click at [188, 129] on div "M41 1" at bounding box center [239, 135] width 102 height 18
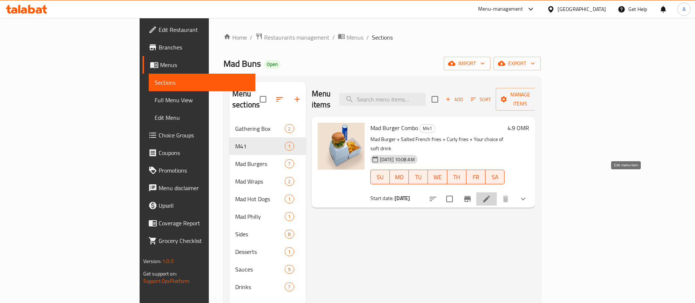
click at [490, 196] on icon at bounding box center [486, 199] width 7 height 7
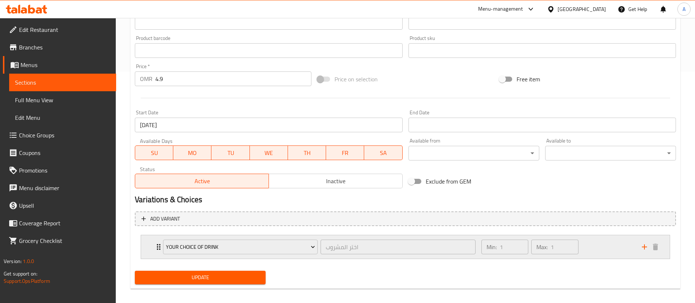
scroll to position [237, 0]
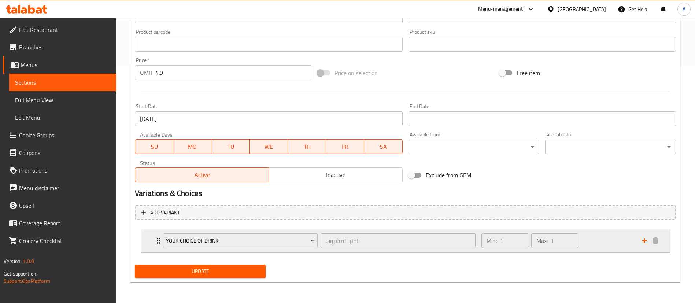
click at [622, 241] on div "Min: 1 ​ Max: 1 ​" at bounding box center [557, 240] width 160 height 23
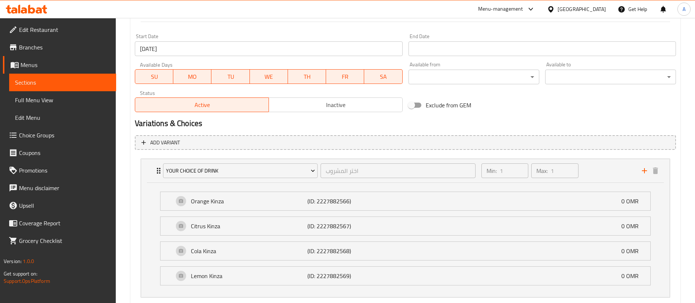
scroll to position [352, 0]
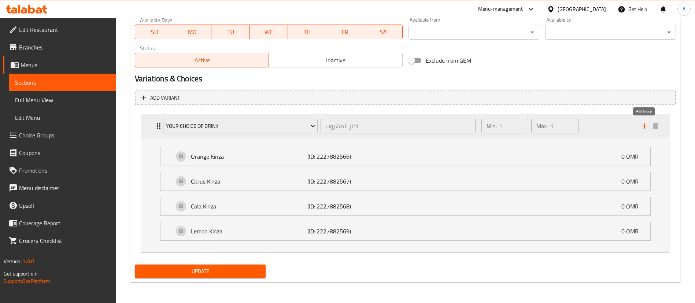
click at [646, 128] on icon "add" at bounding box center [644, 126] width 9 height 9
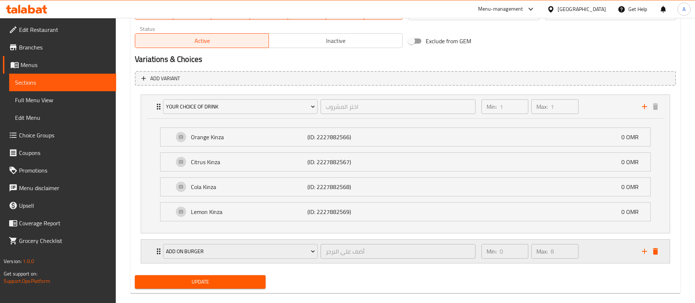
scroll to position [382, 0]
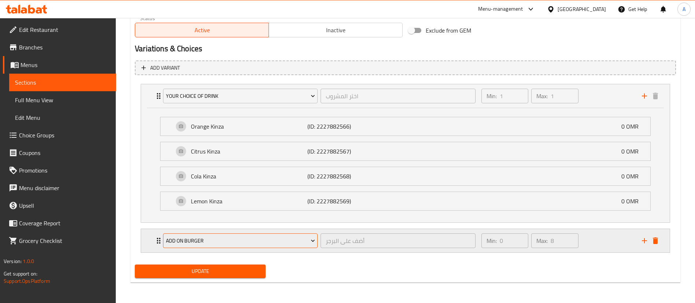
click at [305, 238] on span "Add On Burger" at bounding box center [240, 240] width 149 height 9
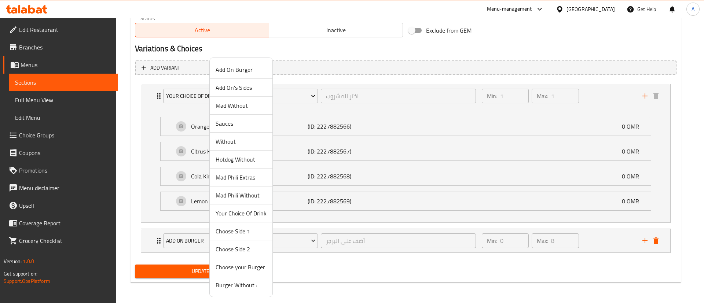
click at [235, 267] on span "Choose your Burger" at bounding box center [240, 267] width 51 height 9
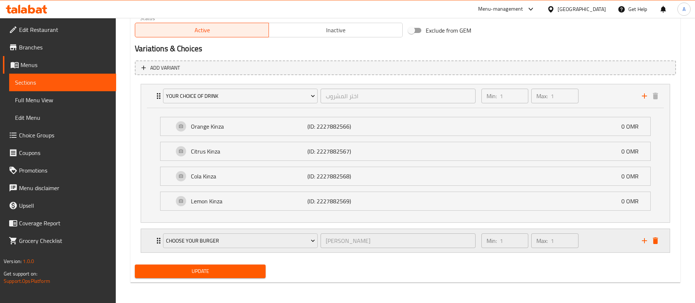
click at [607, 240] on div "Min: 1 ​ Max: 1 ​" at bounding box center [557, 240] width 160 height 23
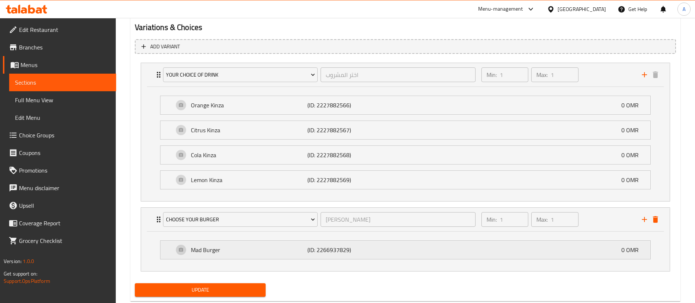
scroll to position [422, 0]
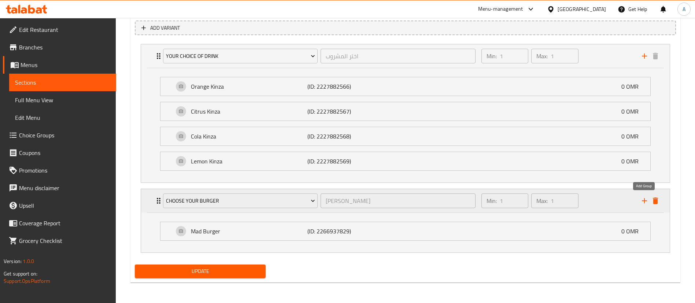
click at [643, 203] on icon "add" at bounding box center [644, 200] width 9 height 9
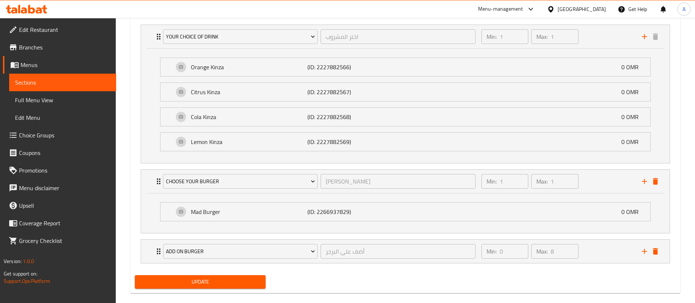
scroll to position [452, 0]
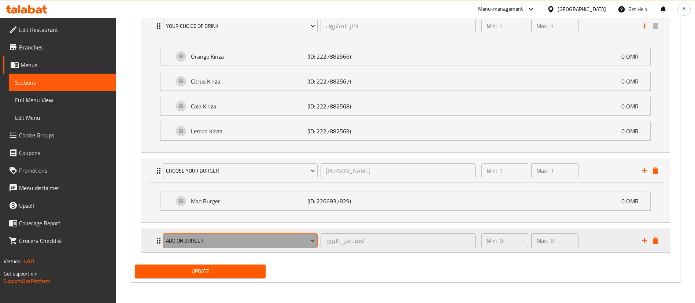
click at [229, 243] on span "Add On Burger" at bounding box center [240, 240] width 149 height 9
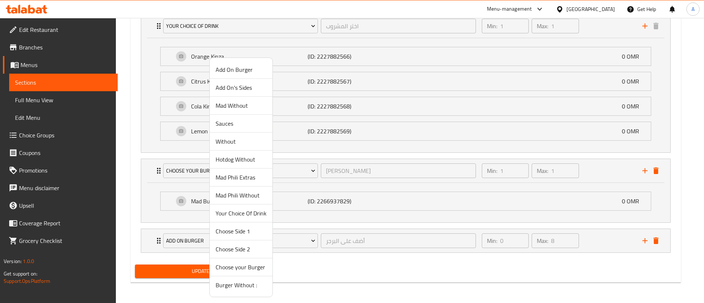
click at [251, 233] on span "Choose Side 1" at bounding box center [240, 231] width 51 height 9
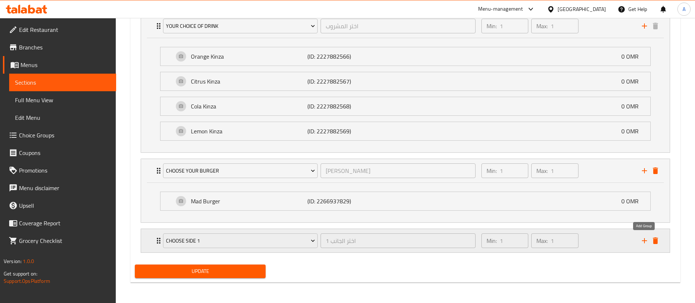
click at [645, 239] on icon "add" at bounding box center [644, 240] width 9 height 9
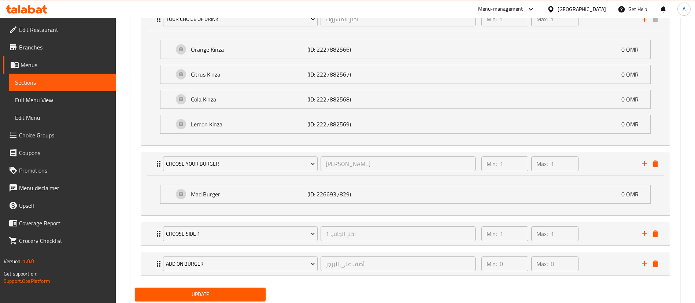
scroll to position [482, 0]
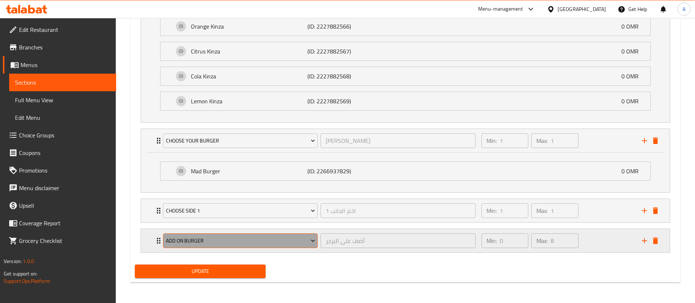
click at [256, 243] on span "Add On Burger" at bounding box center [240, 240] width 149 height 9
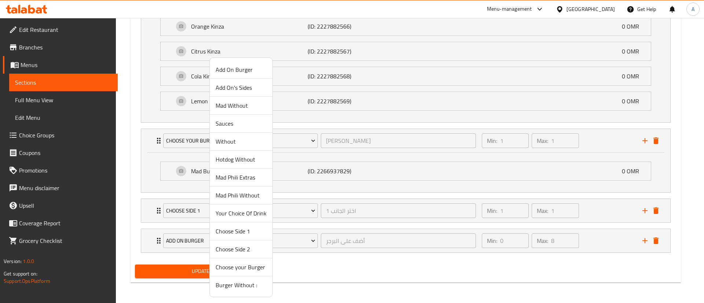
click at [243, 249] on span "Choose Side 2" at bounding box center [240, 249] width 51 height 9
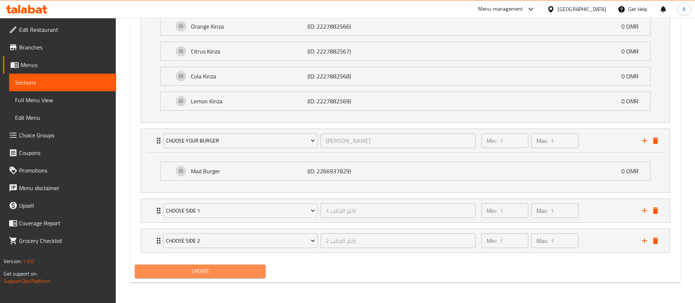
click at [206, 267] on span "Update" at bounding box center [200, 271] width 119 height 9
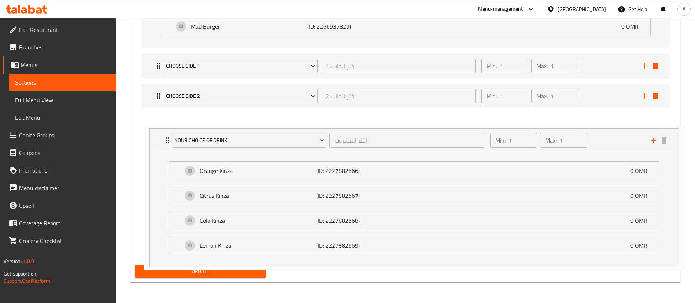
drag, startPoint x: 153, startPoint y: 75, endPoint x: 155, endPoint y: 118, distance: 42.5
click at [155, 118] on div "Your Choice Of Drink اختر المشروب ​ Min: 1 ​ Max: 1 ​ Orange Kinza (ID: 2227882…" at bounding box center [405, 118] width 541 height 275
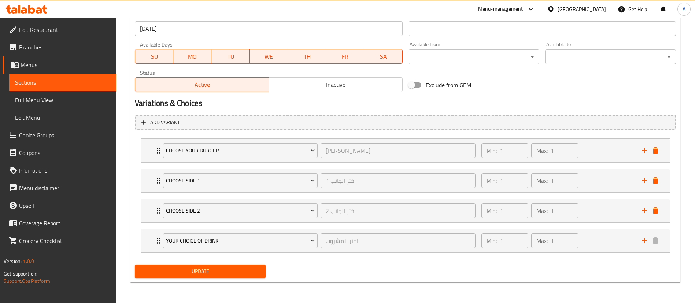
scroll to position [328, 0]
click at [208, 267] on span "Update" at bounding box center [200, 271] width 119 height 9
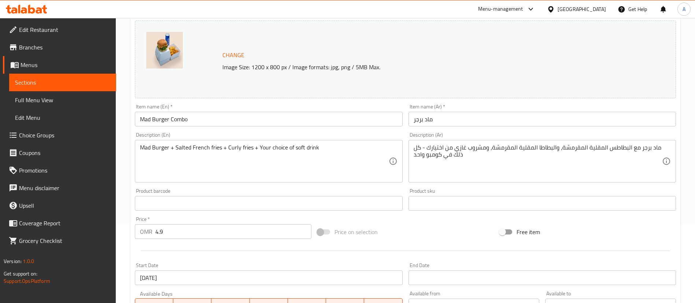
scroll to position [0, 0]
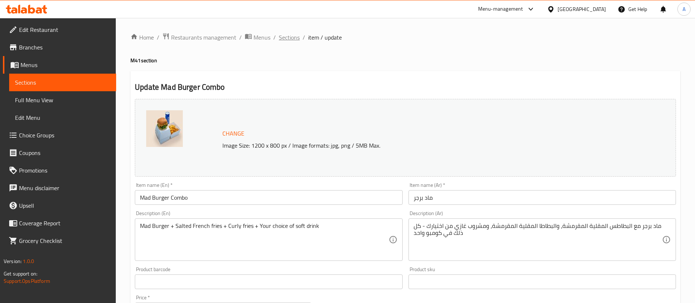
click at [290, 35] on span "Sections" at bounding box center [289, 37] width 21 height 9
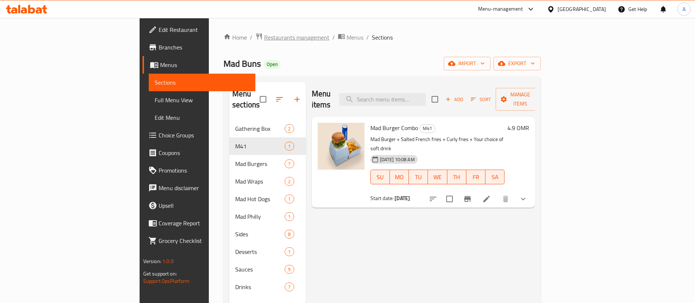
click at [264, 36] on span "Restaurants management" at bounding box center [296, 37] width 65 height 9
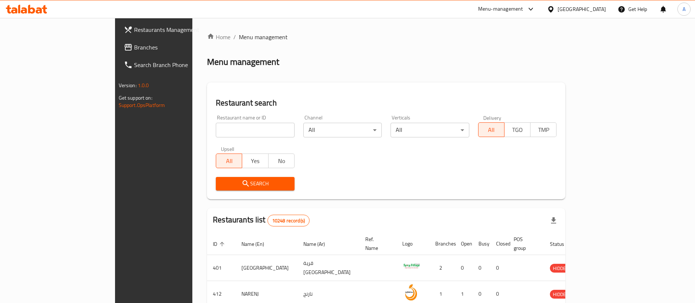
click at [220, 127] on input "search" at bounding box center [255, 130] width 79 height 15
type input "EL PATRON"
click button "Search" at bounding box center [255, 184] width 79 height 14
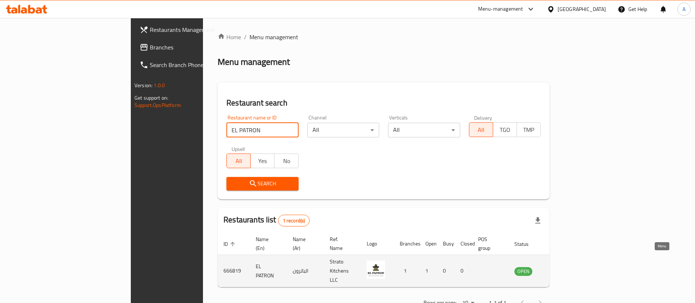
click at [561, 268] on icon "enhanced table" at bounding box center [557, 271] width 8 height 6
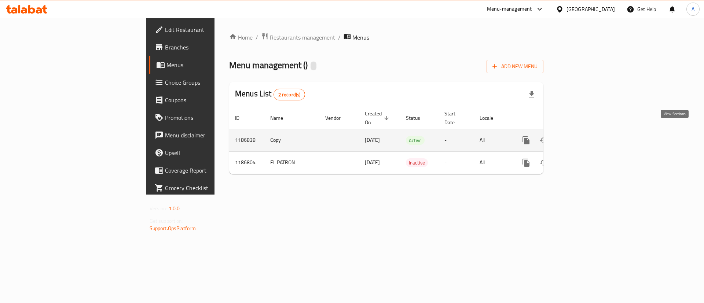
click at [583, 136] on icon "enhanced table" at bounding box center [578, 140] width 9 height 9
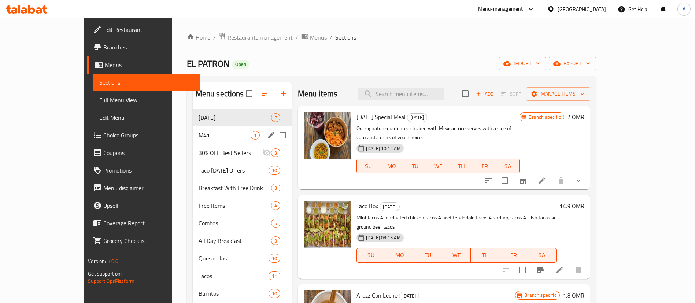
click at [193, 130] on div "M41 1" at bounding box center [242, 135] width 99 height 18
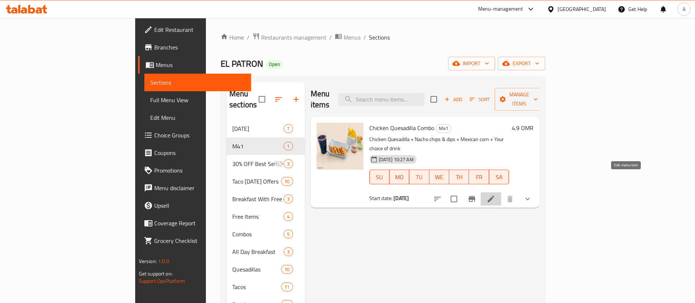
click at [495, 195] on icon at bounding box center [491, 199] width 9 height 9
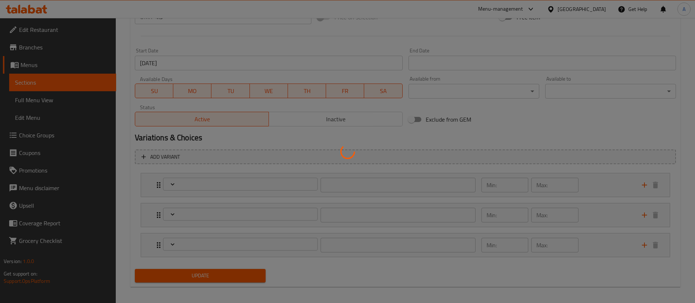
scroll to position [298, 0]
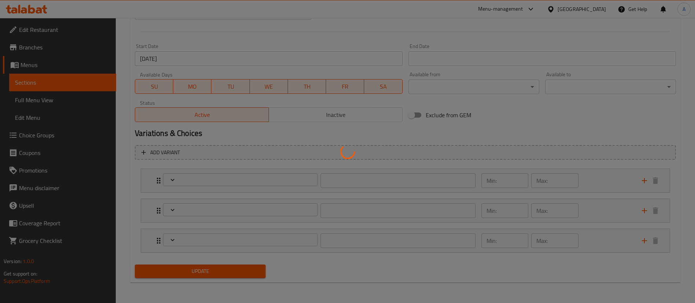
type input "اختيارك من المشروب:"
type input "1"
type input "اختيارك من الطبق الجانبي الاول"
type input "1"
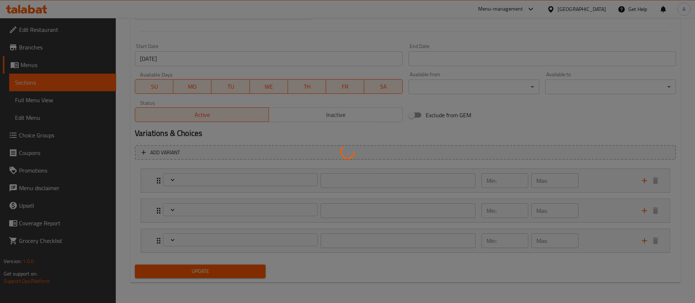
type input "1"
type input "اختيارك من الطبق الجانبي الثاني"
type input "1"
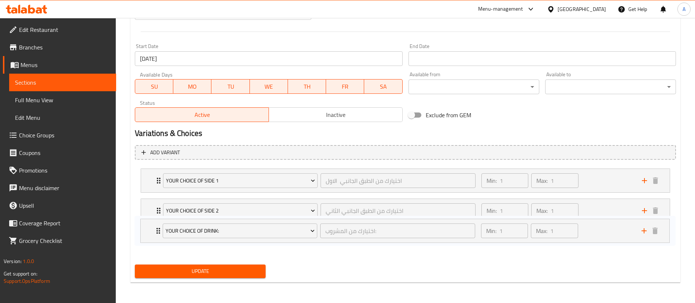
drag, startPoint x: 155, startPoint y: 198, endPoint x: 155, endPoint y: 228, distance: 29.3
click at [155, 228] on div "Your Choice Of Drink: اختيارك من المشروب: ​ Min: 1 ​ Max: 1 ​ Margherita (ID: 1…" at bounding box center [405, 211] width 541 height 90
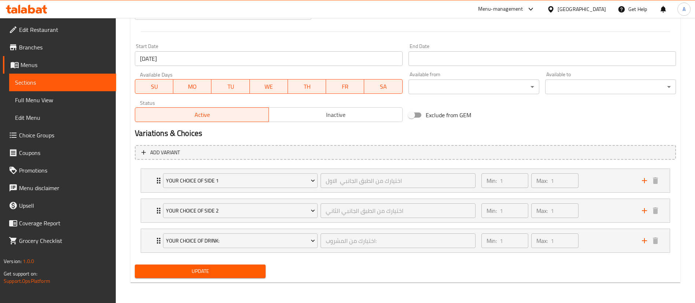
click at [173, 267] on span "Update" at bounding box center [200, 271] width 119 height 9
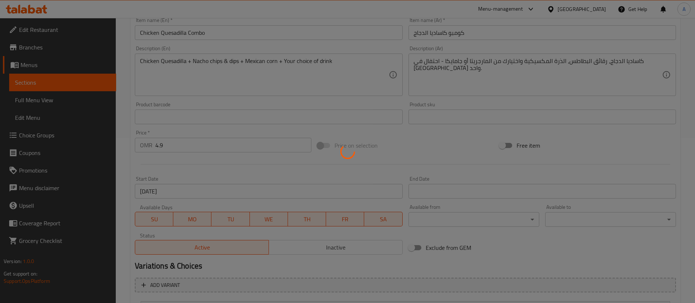
scroll to position [0, 0]
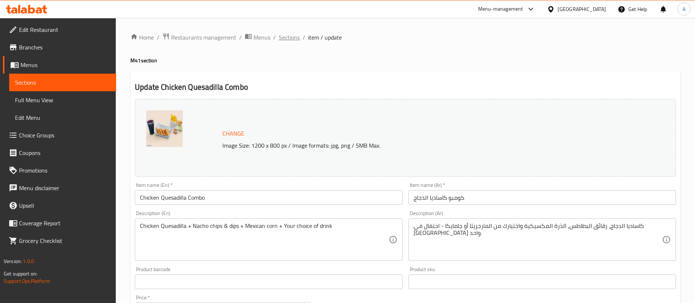
click at [293, 36] on span "Sections" at bounding box center [289, 37] width 21 height 9
